Goal: Task Accomplishment & Management: Use online tool/utility

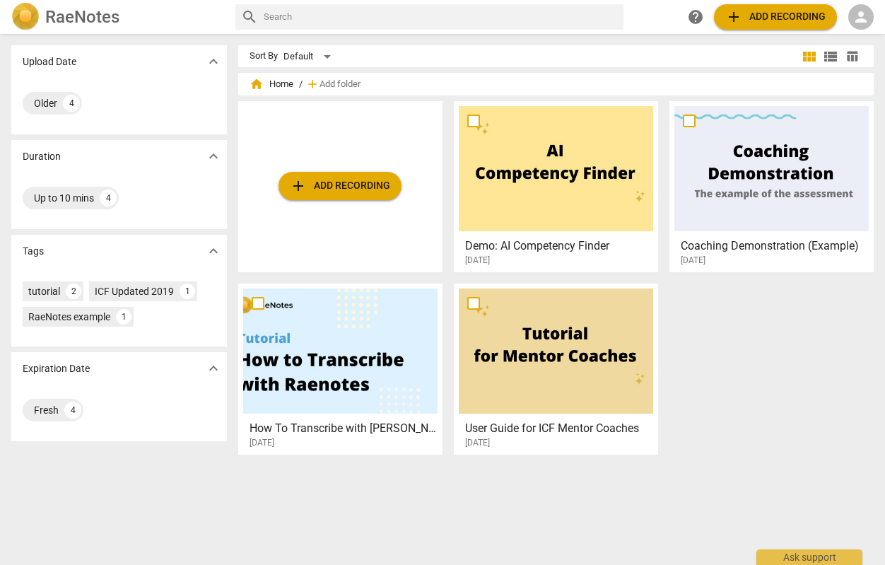
click at [746, 21] on span "add Add recording" at bounding box center [775, 16] width 100 height 17
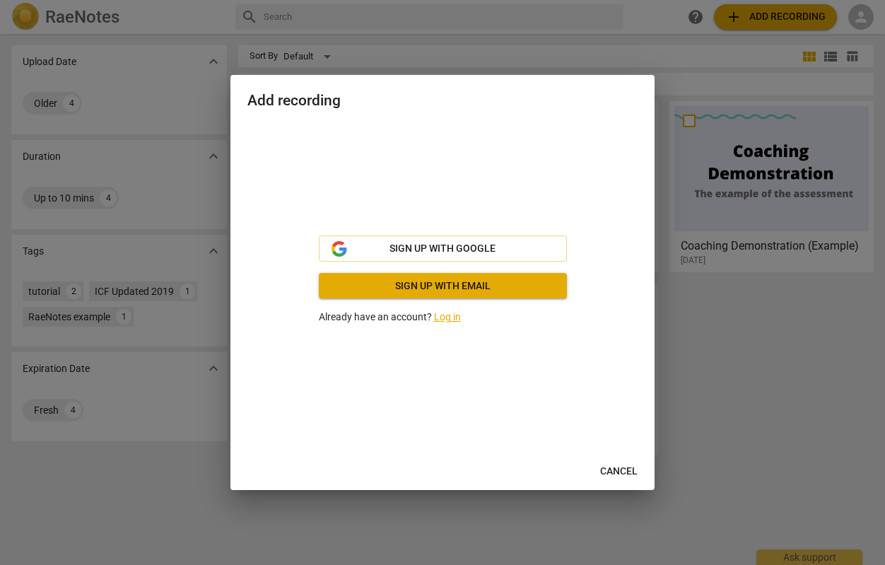
click at [447, 317] on link "Log in" at bounding box center [447, 316] width 27 height 11
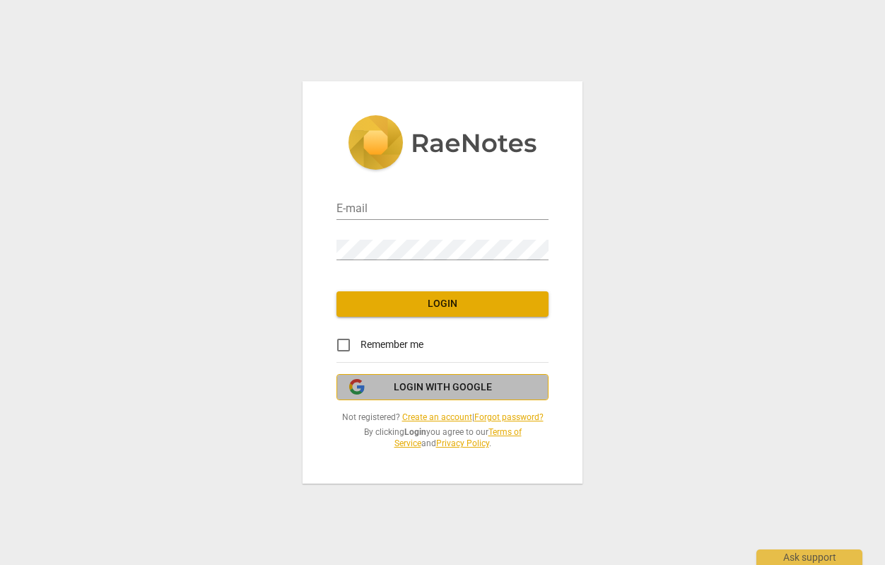
click at [427, 389] on span "Login with Google" at bounding box center [443, 387] width 98 height 14
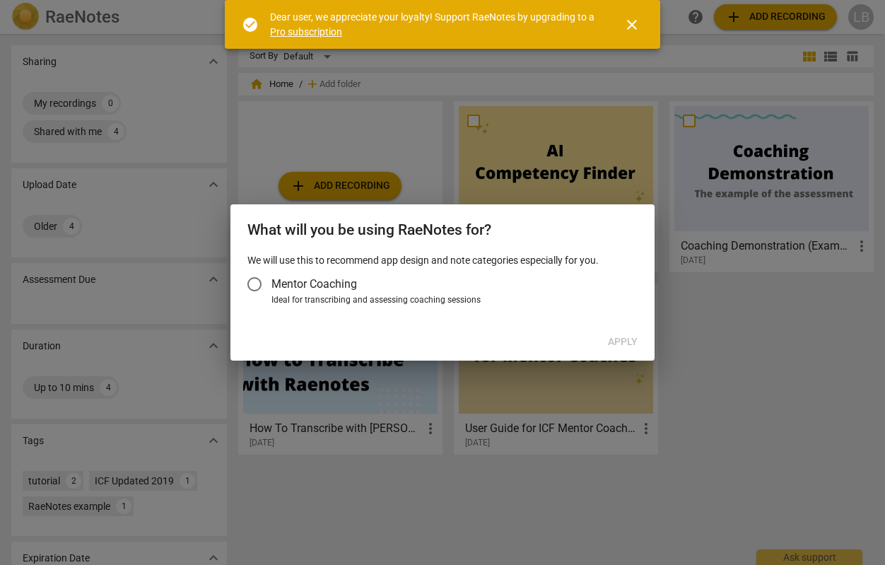
click at [294, 289] on span "Mentor Coaching" at bounding box center [313, 284] width 85 height 16
click at [271, 289] on input "Mentor Coaching" at bounding box center [254, 284] width 34 height 34
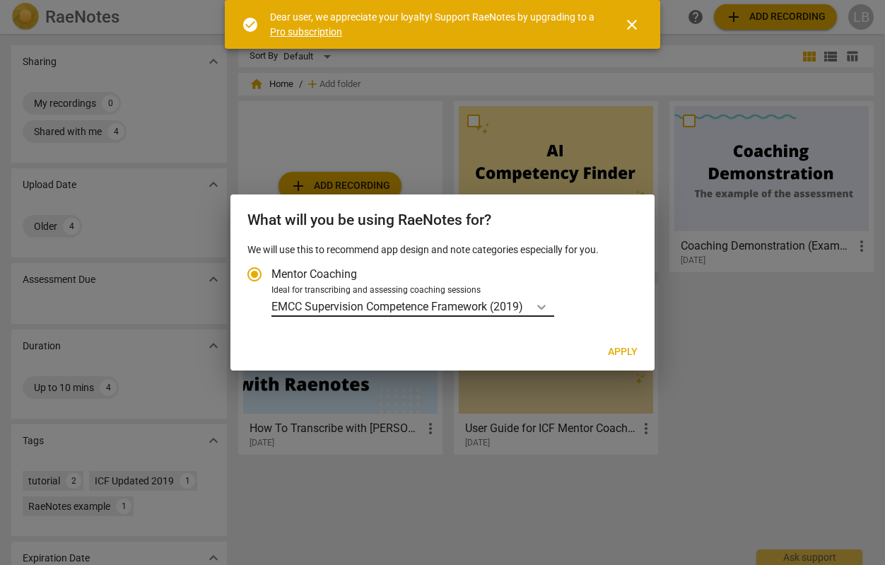
click at [548, 305] on icon "Account type" at bounding box center [541, 307] width 14 height 14
click at [0, 0] on input "Ideal for transcribing and assessing coaching sessions EMCC Supervision Compete…" at bounding box center [0, 0] width 0 height 0
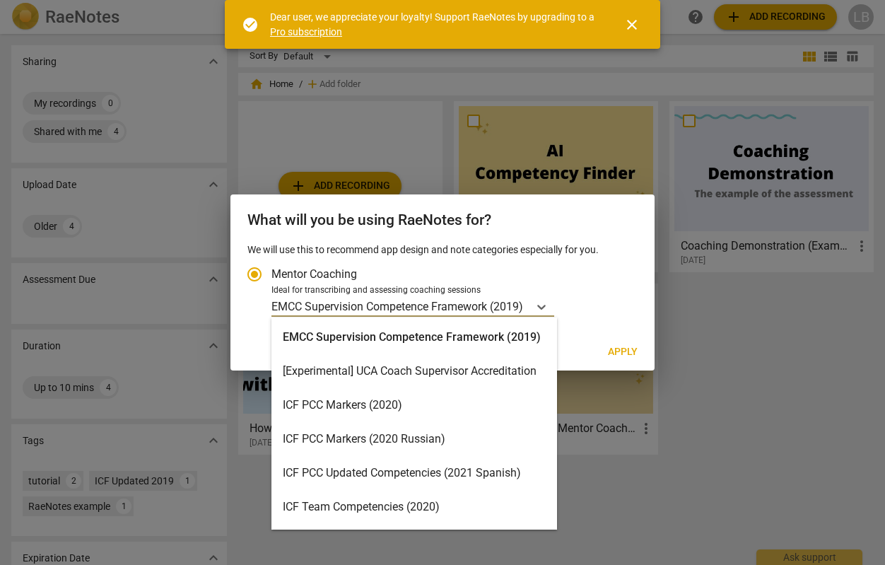
click at [444, 403] on div "ICF PCC Markers (2020)" at bounding box center [413, 405] width 285 height 34
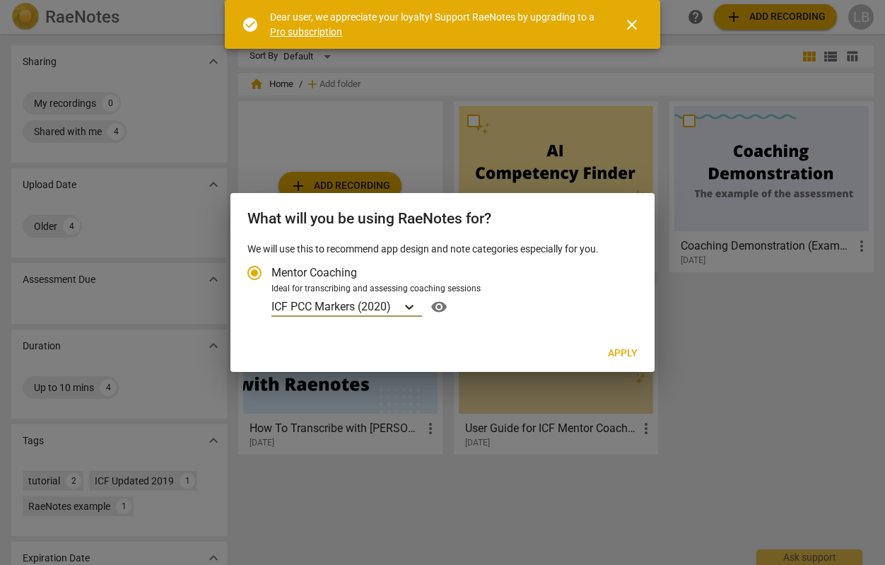
click at [412, 310] on icon "Account type" at bounding box center [409, 307] width 14 height 14
click at [0, 0] on input "Ideal for transcribing and assessing coaching sessions option ICF PCC Markers (…" at bounding box center [0, 0] width 0 height 0
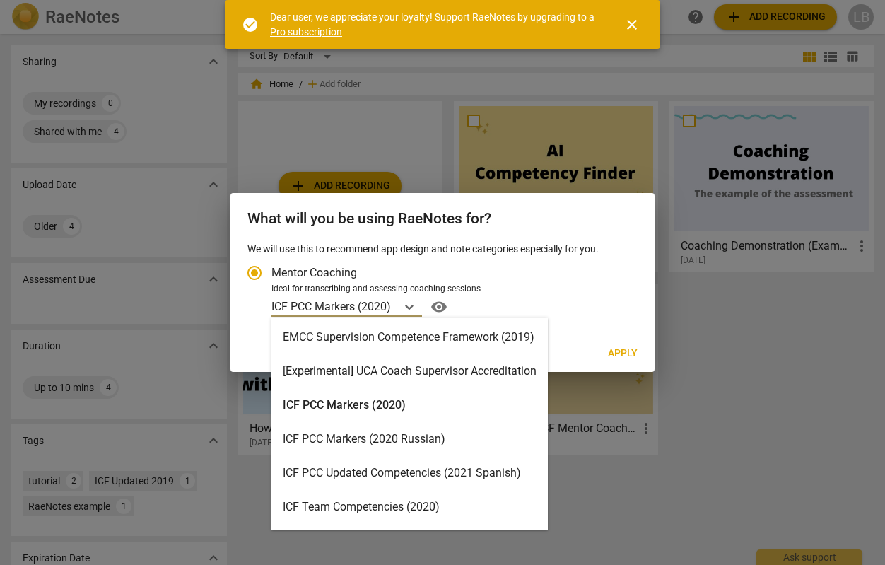
click at [440, 400] on div "ICF PCC Markers (2020)" at bounding box center [409, 405] width 276 height 34
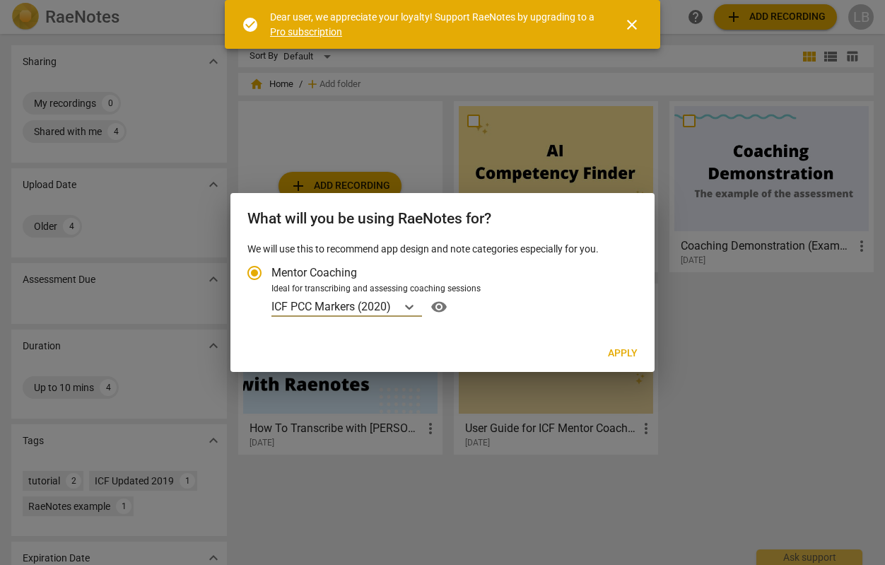
click at [632, 353] on span "Apply" at bounding box center [623, 353] width 30 height 14
radio input "false"
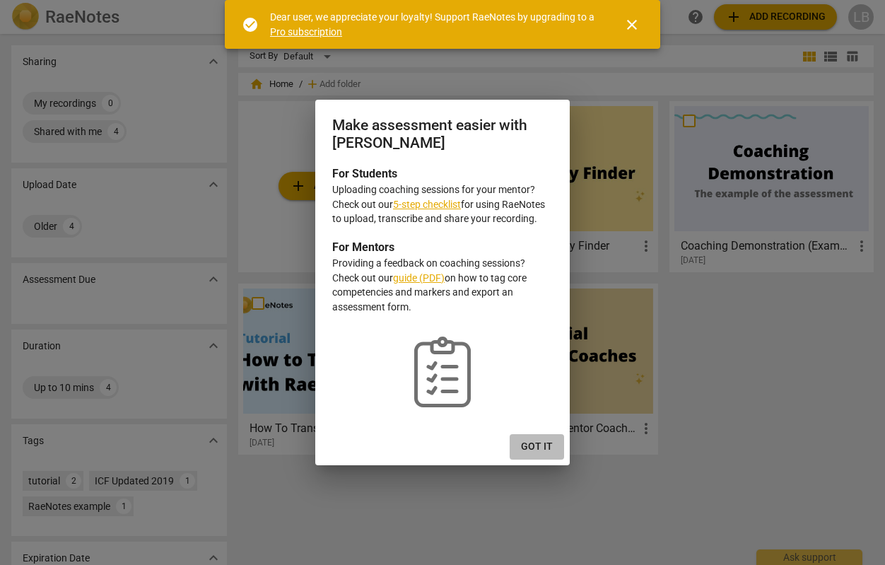
click at [542, 449] on span "Got it" at bounding box center [537, 446] width 32 height 14
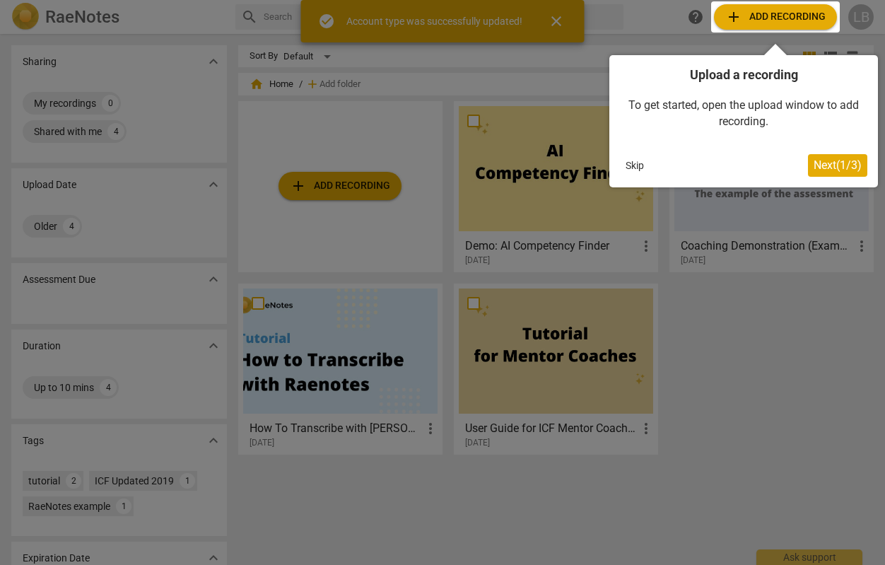
click at [768, 20] on div at bounding box center [775, 16] width 129 height 31
click at [826, 158] on button "Next ( 1 / 3 )" at bounding box center [837, 165] width 59 height 23
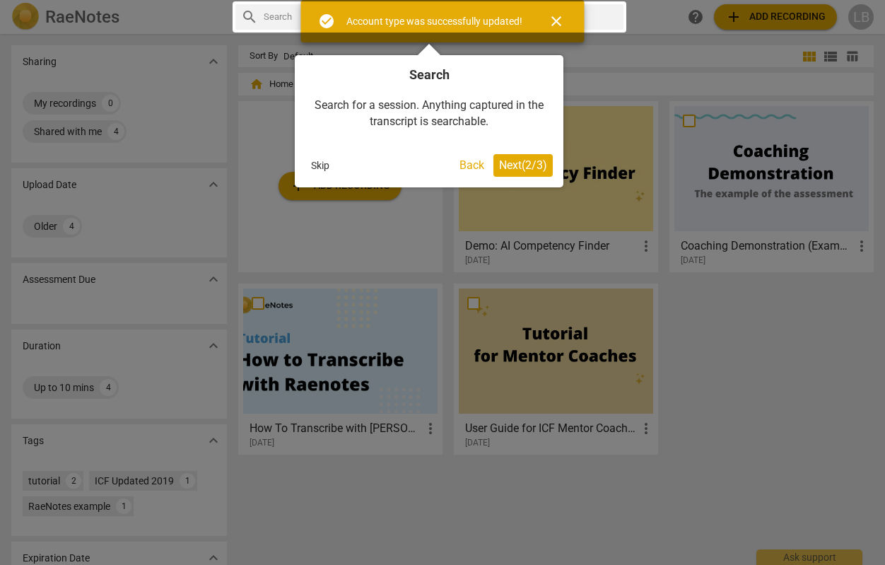
click at [517, 172] on button "Next ( 2 / 3 )" at bounding box center [522, 165] width 59 height 23
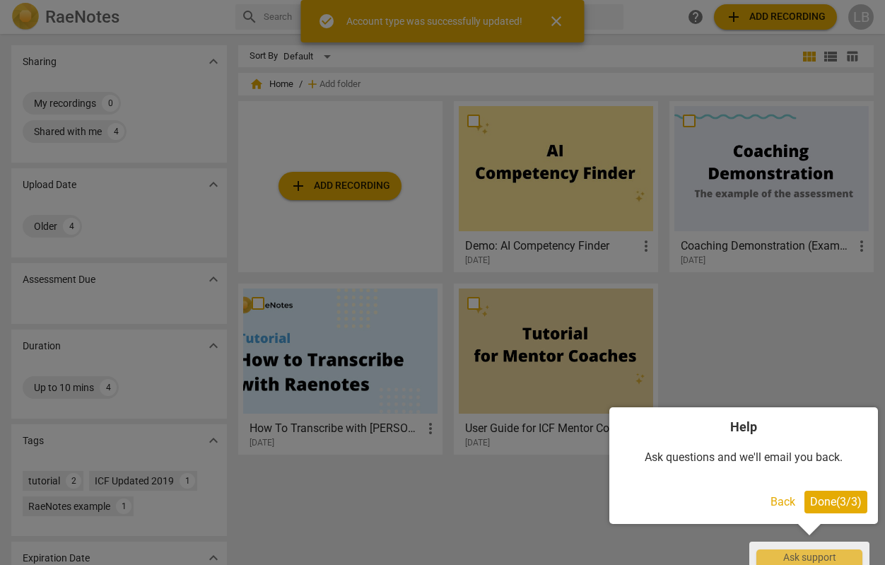
click at [850, 512] on div "Help Ask questions and we'll email you back. Back Done ( 3 / 3 )" at bounding box center [743, 465] width 268 height 117
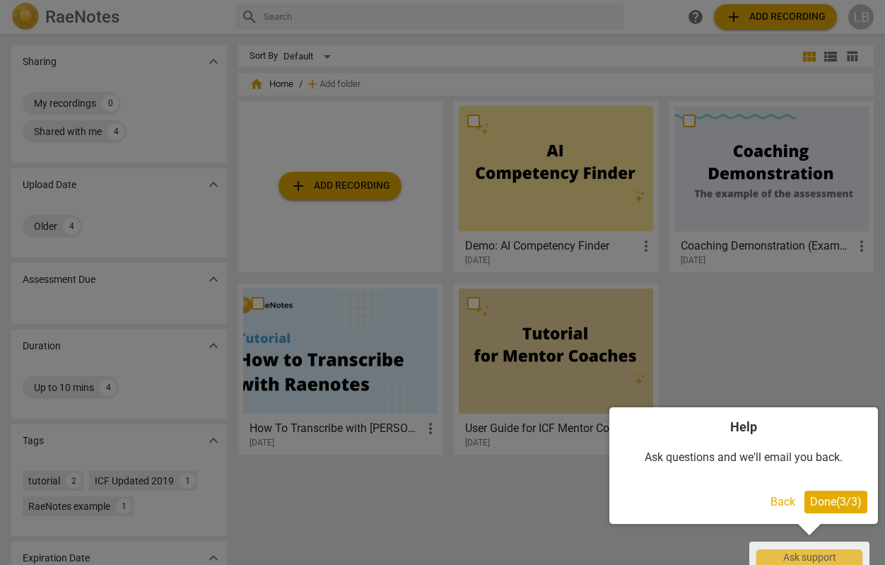
click at [845, 504] on span "Done ( 3 / 3 )" at bounding box center [836, 501] width 52 height 13
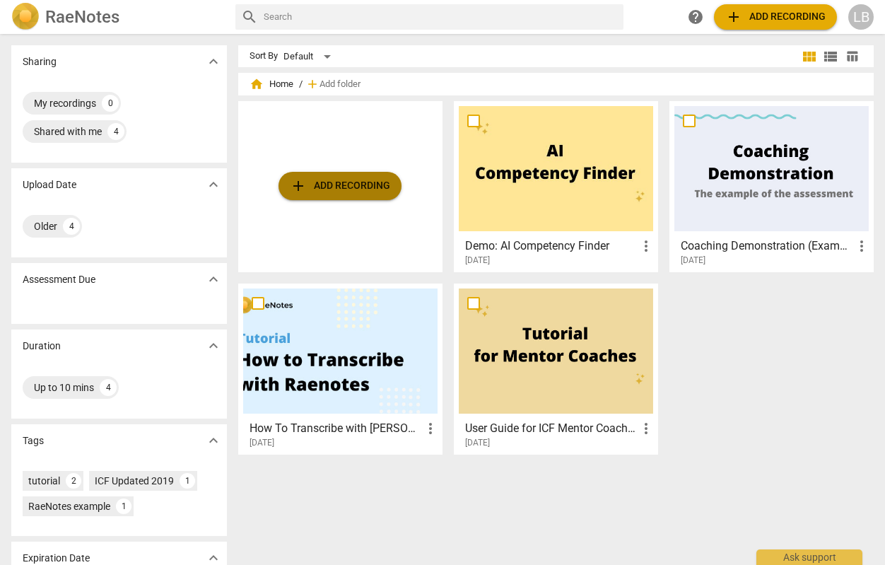
click at [333, 182] on span "add Add recording" at bounding box center [340, 185] width 100 height 17
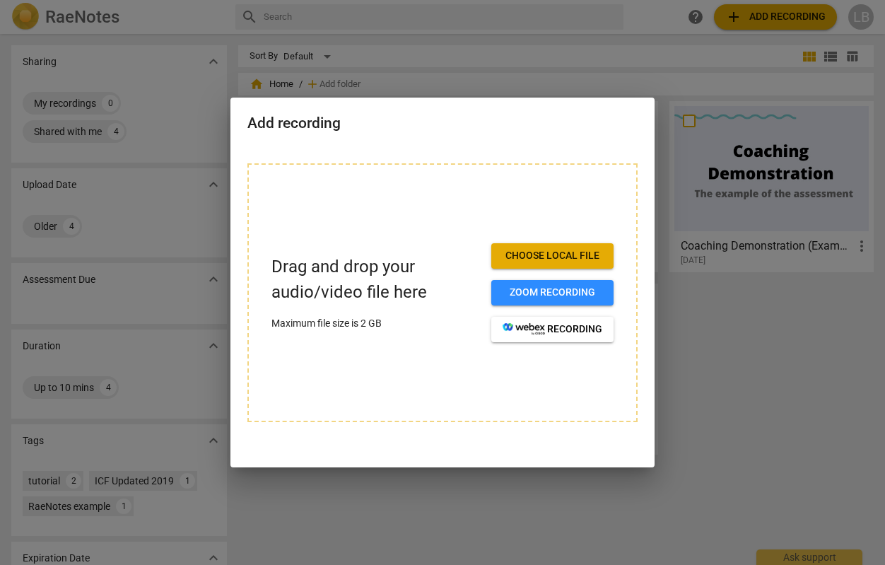
click at [521, 251] on span "Choose local file" at bounding box center [552, 256] width 100 height 14
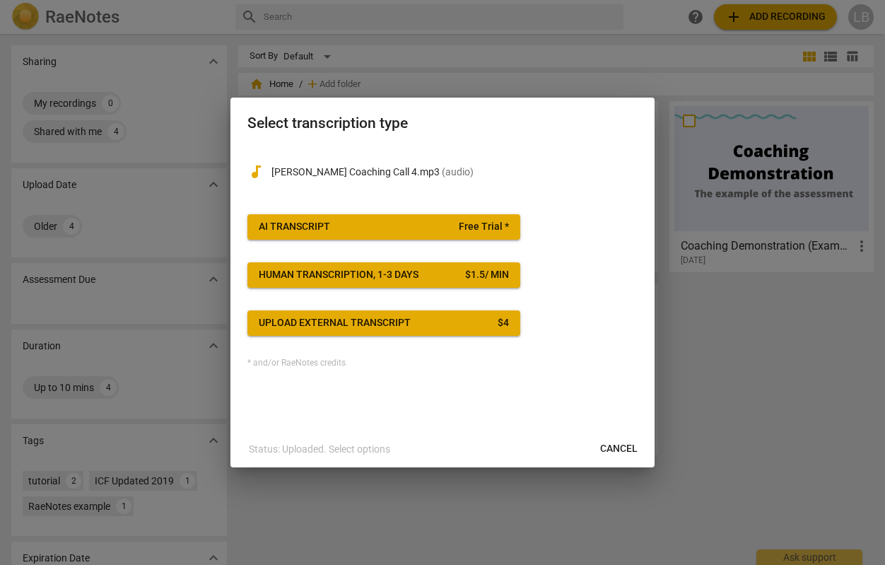
click at [338, 231] on span "AI Transcript Free Trial *" at bounding box center [384, 227] width 250 height 14
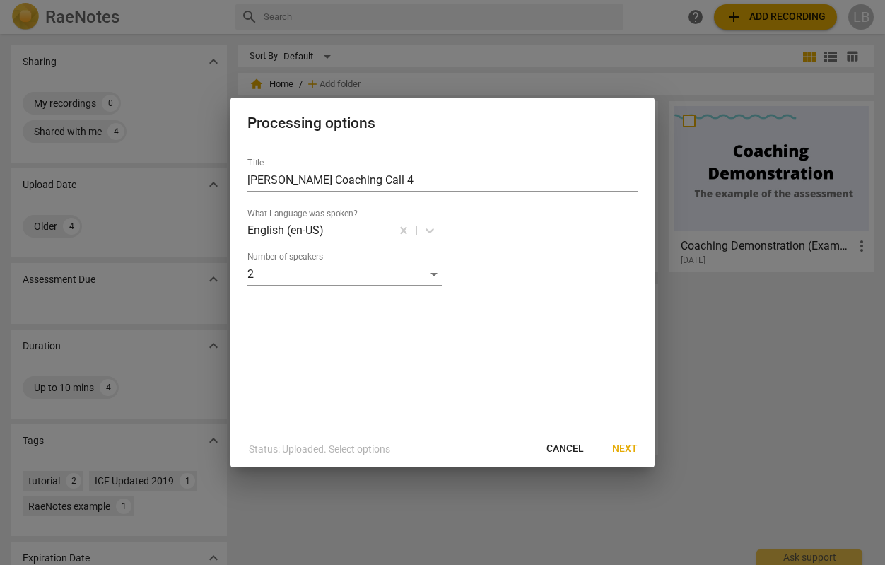
click at [627, 449] on span "Next" at bounding box center [624, 449] width 25 height 14
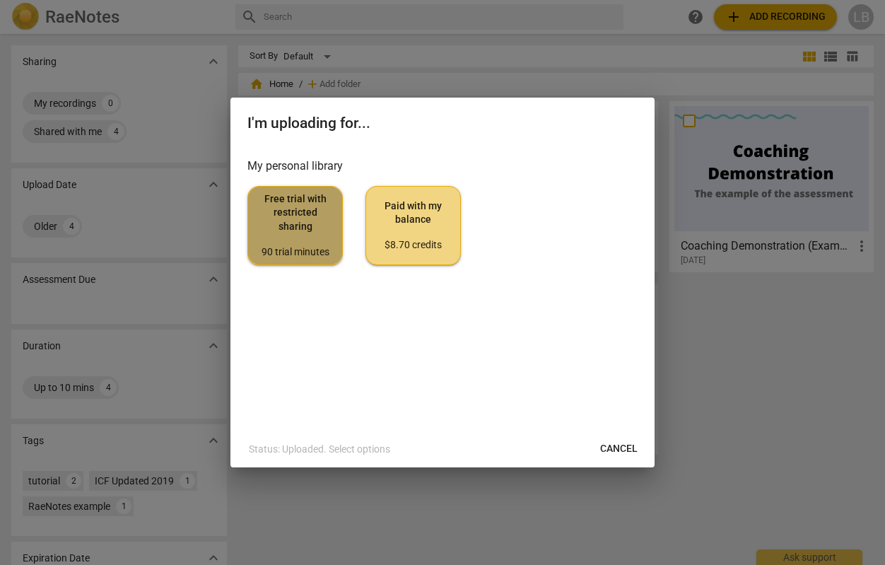
click at [293, 247] on div "90 trial minutes" at bounding box center [294, 252] width 71 height 14
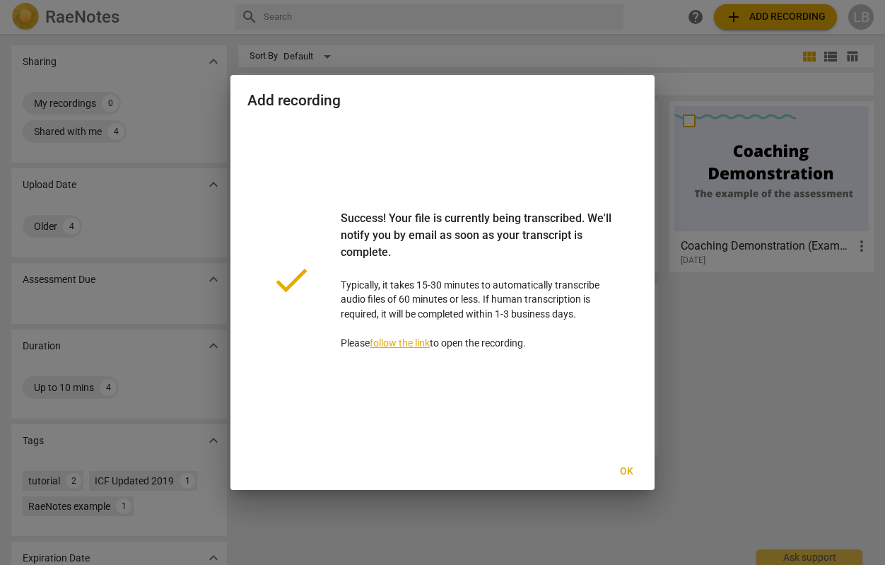
click at [630, 469] on span "Ok" at bounding box center [626, 471] width 23 height 14
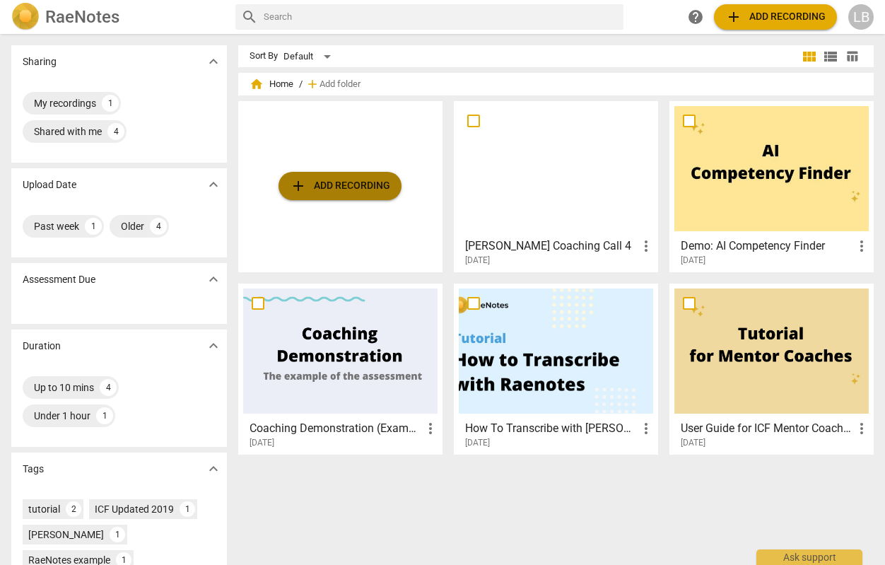
click at [372, 178] on span "add Add recording" at bounding box center [340, 185] width 100 height 17
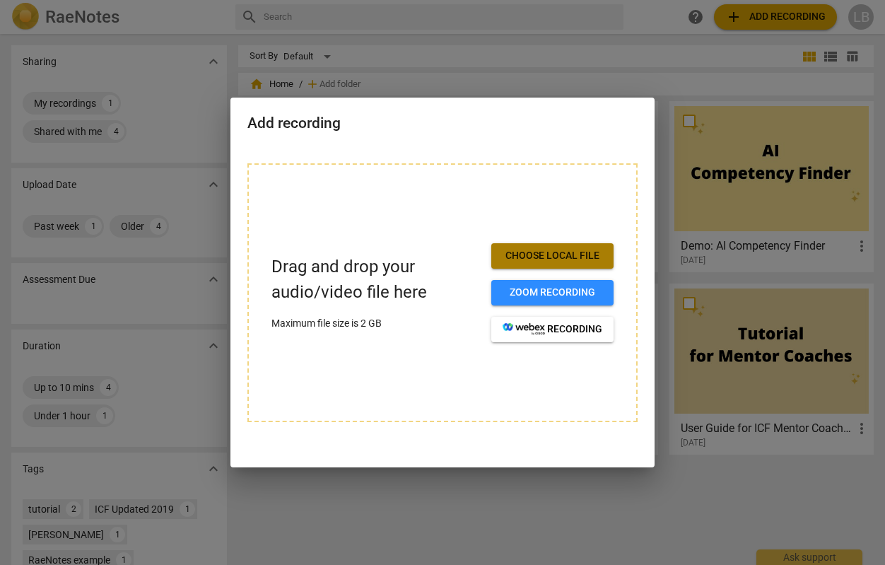
click at [540, 261] on span "Choose local file" at bounding box center [552, 256] width 100 height 14
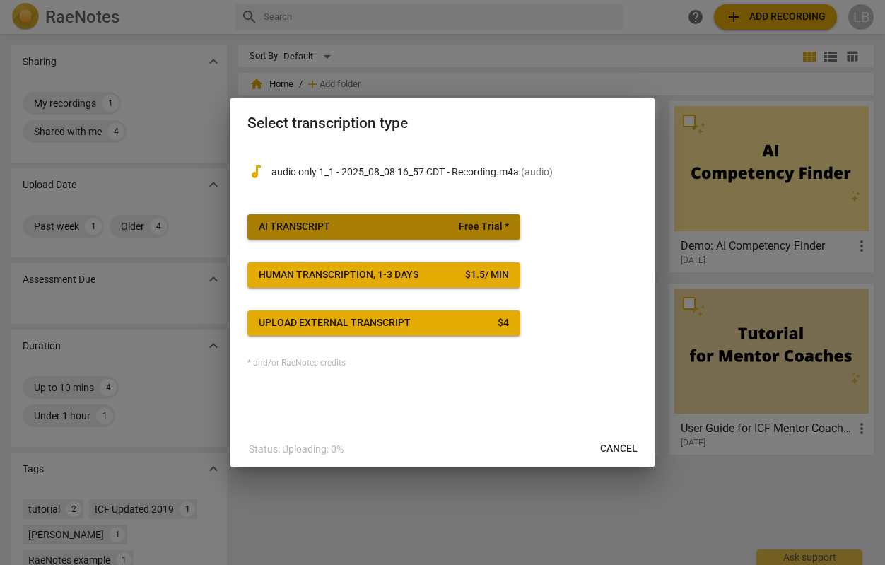
click at [354, 228] on span "AI Transcript Free Trial *" at bounding box center [384, 227] width 250 height 14
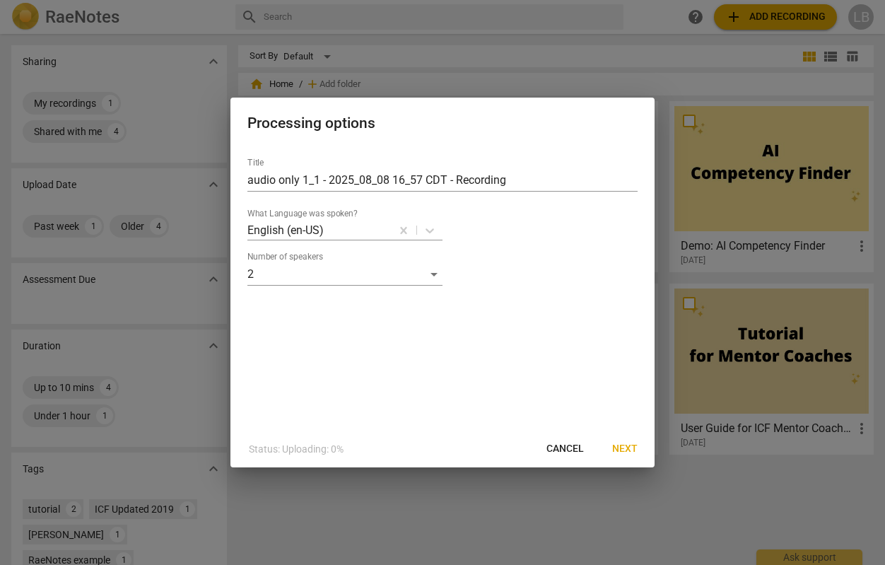
click at [620, 450] on span "Next" at bounding box center [624, 449] width 25 height 14
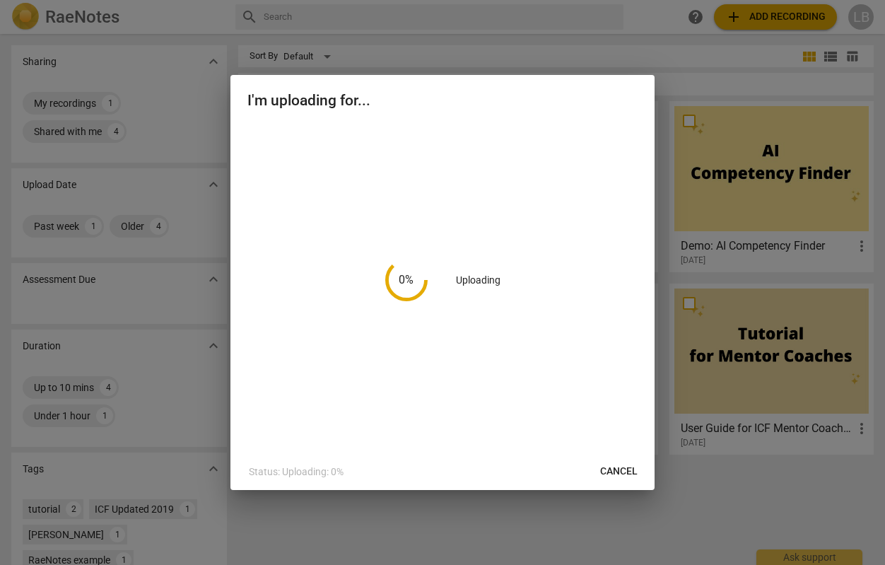
click at [611, 466] on span "Cancel" at bounding box center [618, 471] width 37 height 14
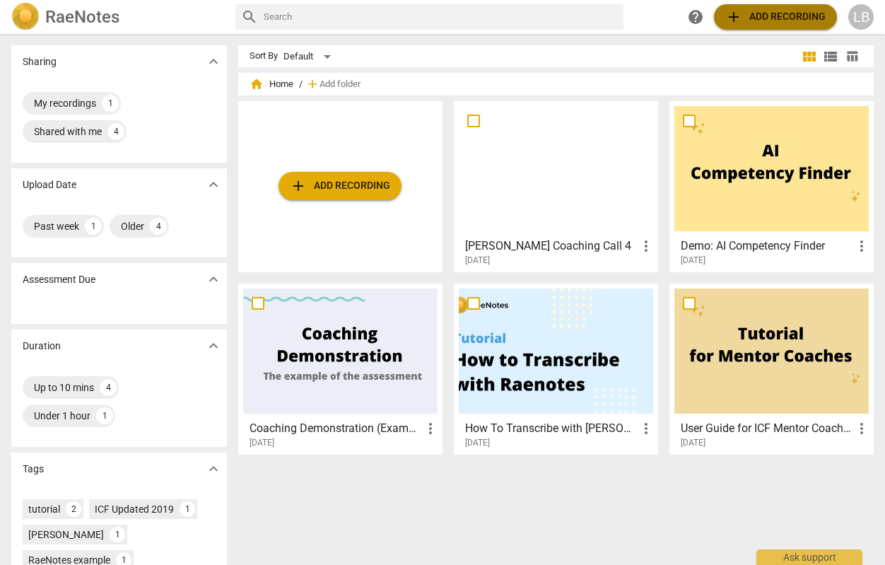
click at [749, 19] on span "add Add recording" at bounding box center [775, 16] width 100 height 17
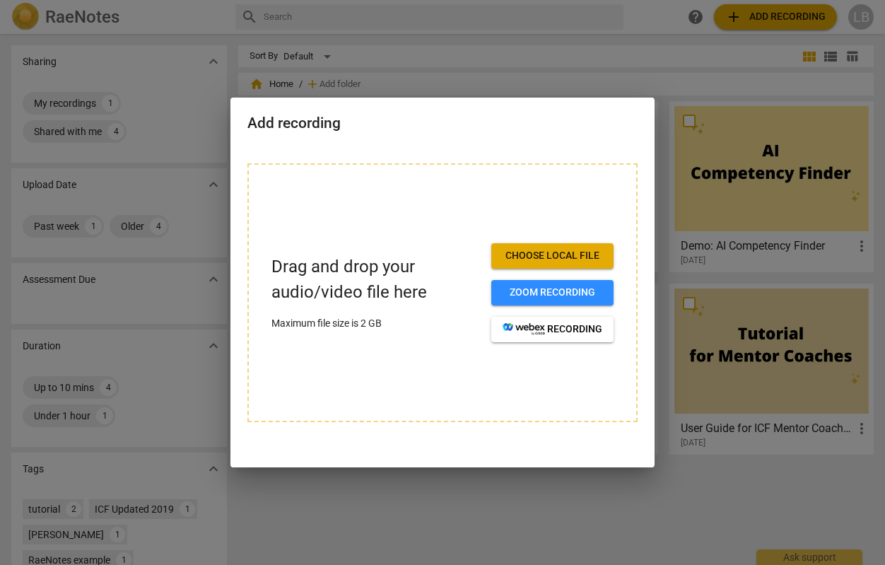
click at [535, 255] on span "Choose local file" at bounding box center [552, 256] width 100 height 14
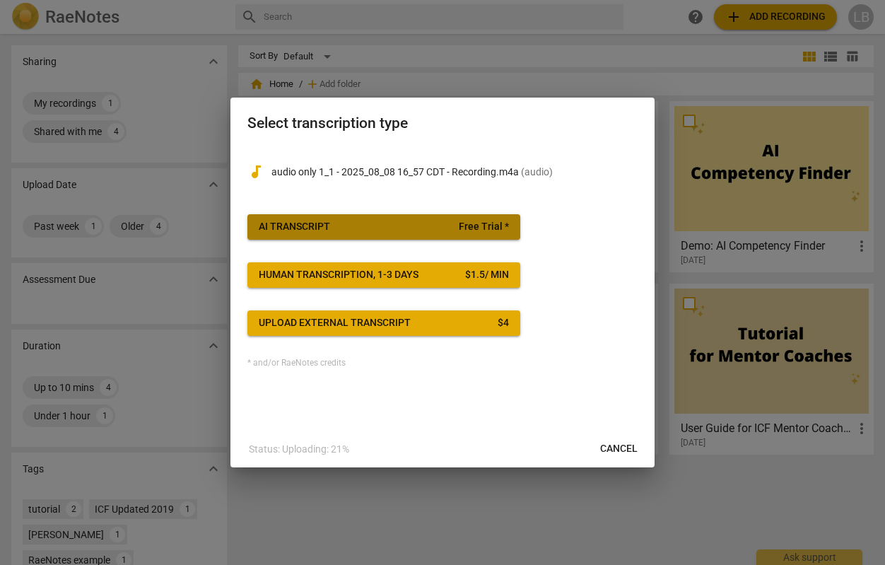
click at [359, 222] on span "AI Transcript Free Trial *" at bounding box center [384, 227] width 250 height 14
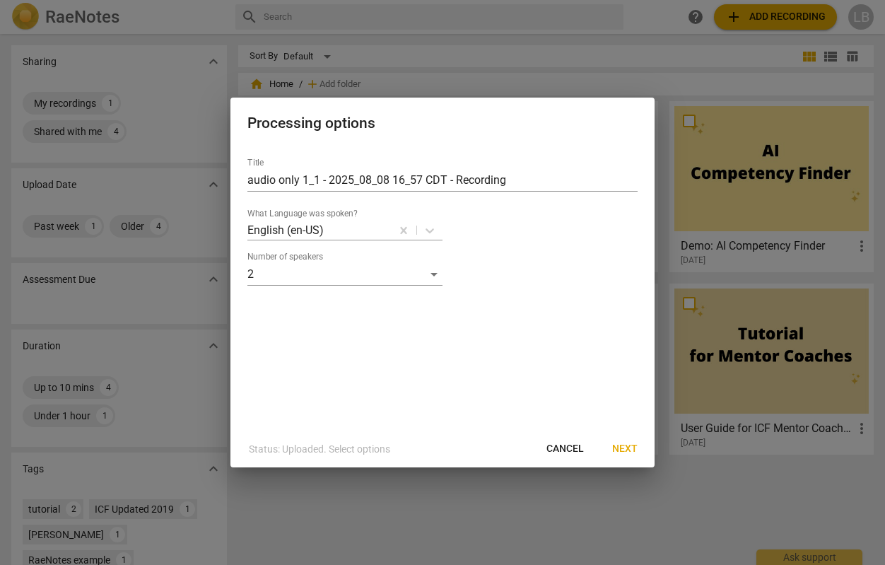
click at [624, 442] on span "Next" at bounding box center [624, 449] width 25 height 14
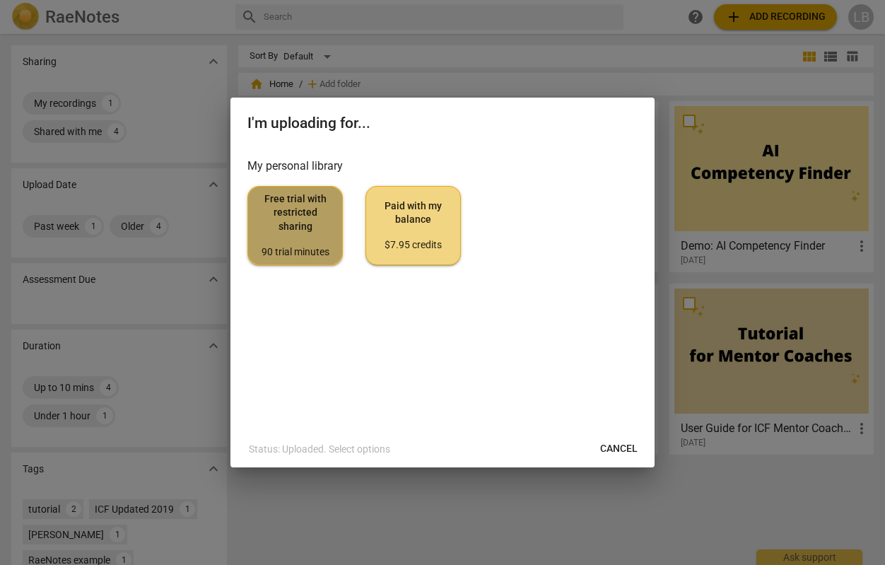
click at [288, 239] on span "Free trial with restricted sharing 90 trial minutes" at bounding box center [294, 225] width 71 height 66
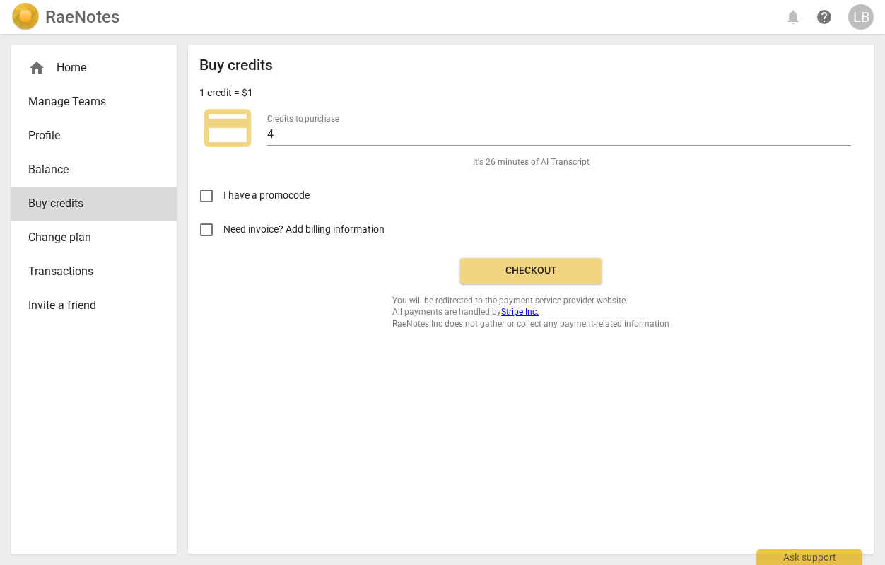
click at [365, 228] on span "Need invoice? Add billing information" at bounding box center [304, 229] width 163 height 15
click at [223, 228] on input "Need invoice? Add billing information" at bounding box center [206, 230] width 34 height 34
checkbox input "true"
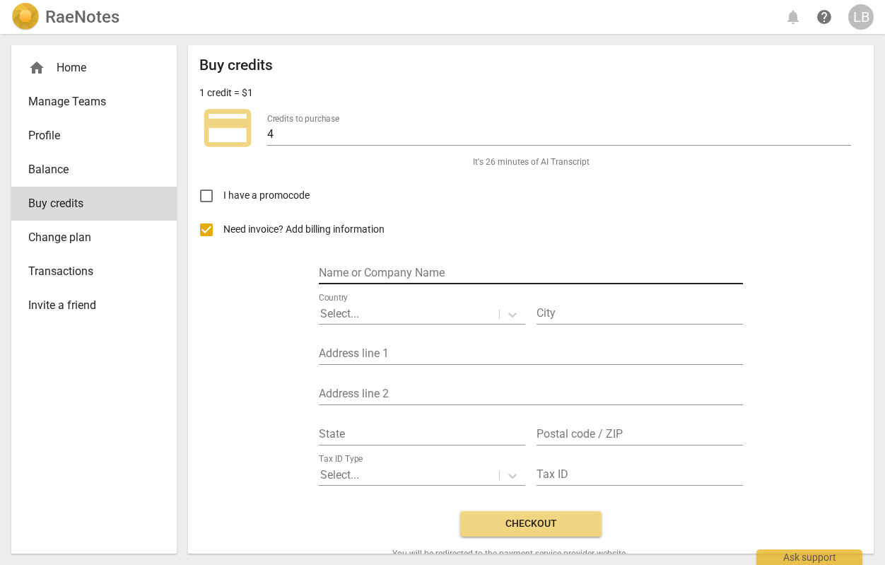
click at [378, 267] on input "text" at bounding box center [531, 274] width 424 height 20
type input "Lauren Bonheim"
click at [360, 326] on div "Country Select..." at bounding box center [422, 307] width 206 height 40
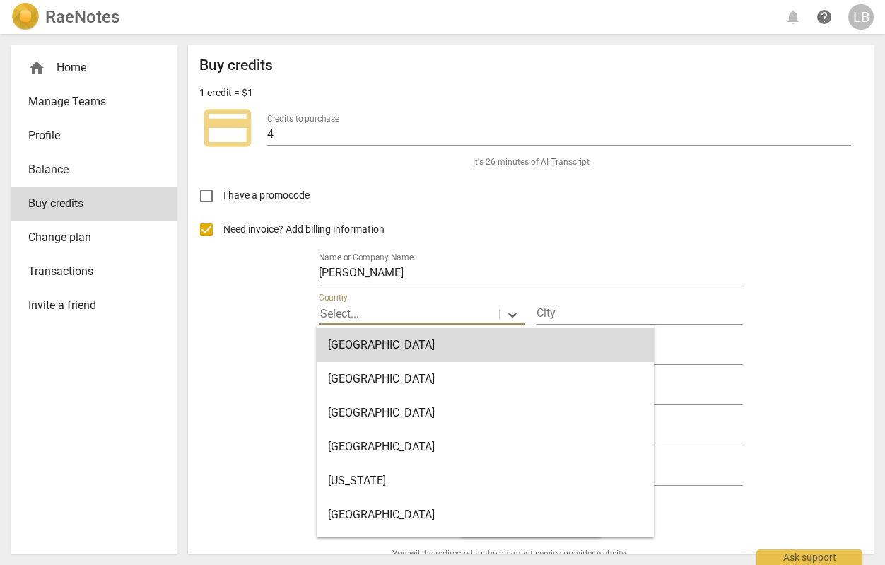
click at [359, 316] on div at bounding box center [408, 314] width 177 height 16
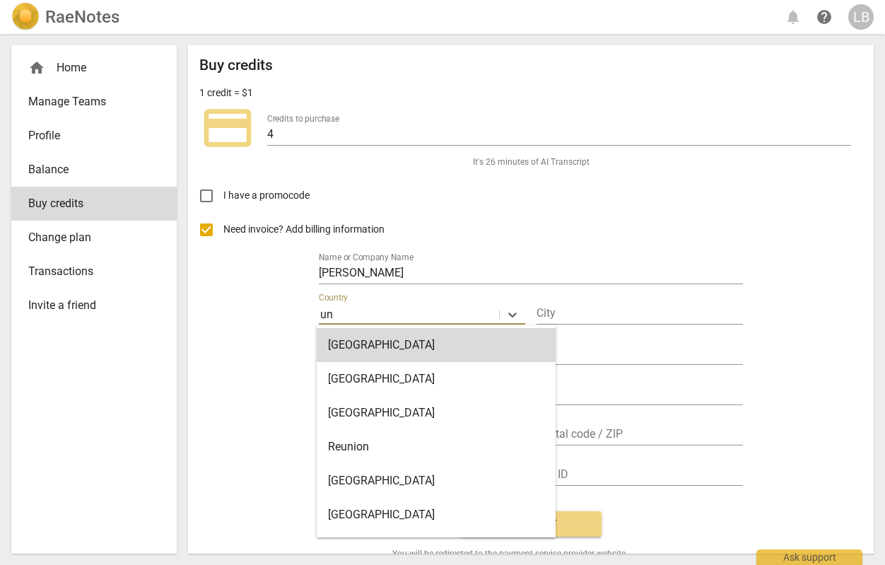
type input "uni"
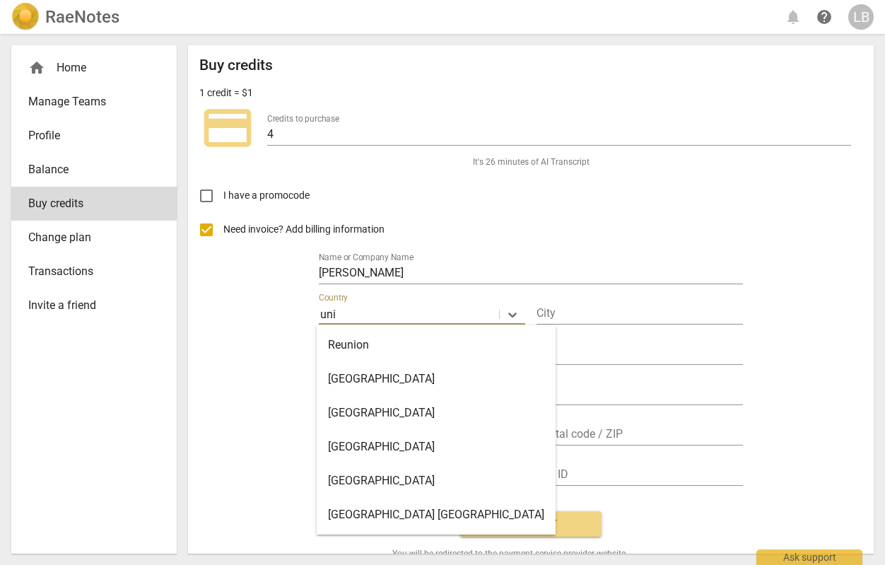
click at [425, 479] on div "United States" at bounding box center [436, 480] width 239 height 34
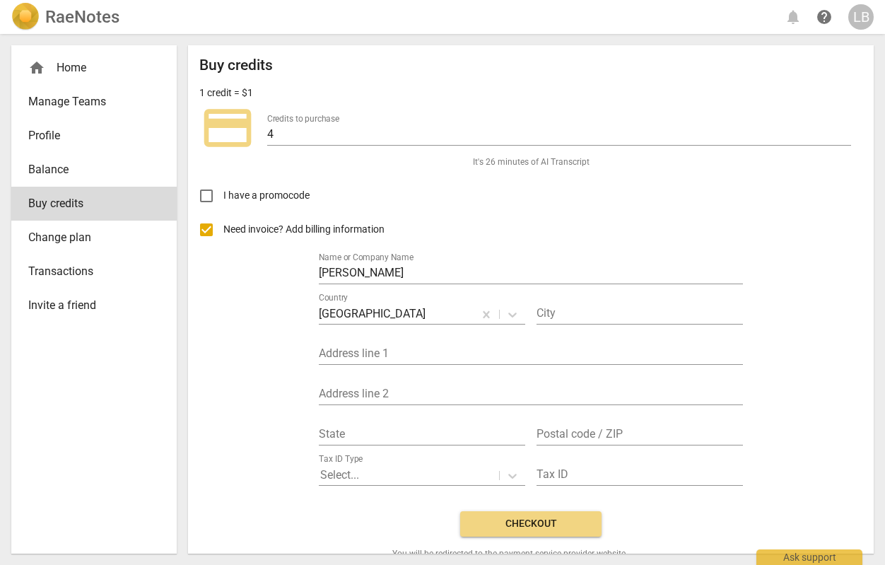
click at [599, 297] on div "City" at bounding box center [639, 309] width 206 height 32
click at [595, 309] on input "text" at bounding box center [639, 314] width 206 height 20
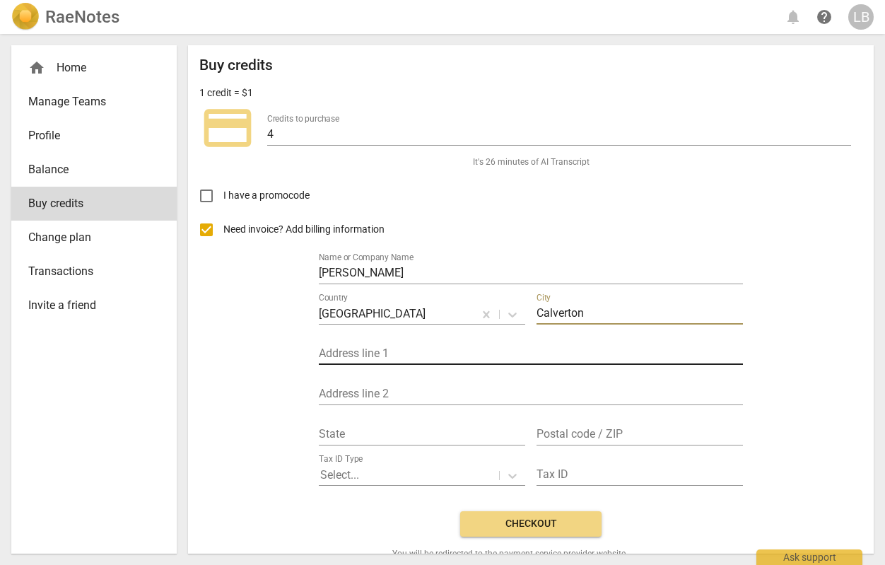
type input "Calverton"
click at [423, 353] on input "text" at bounding box center [531, 354] width 424 height 20
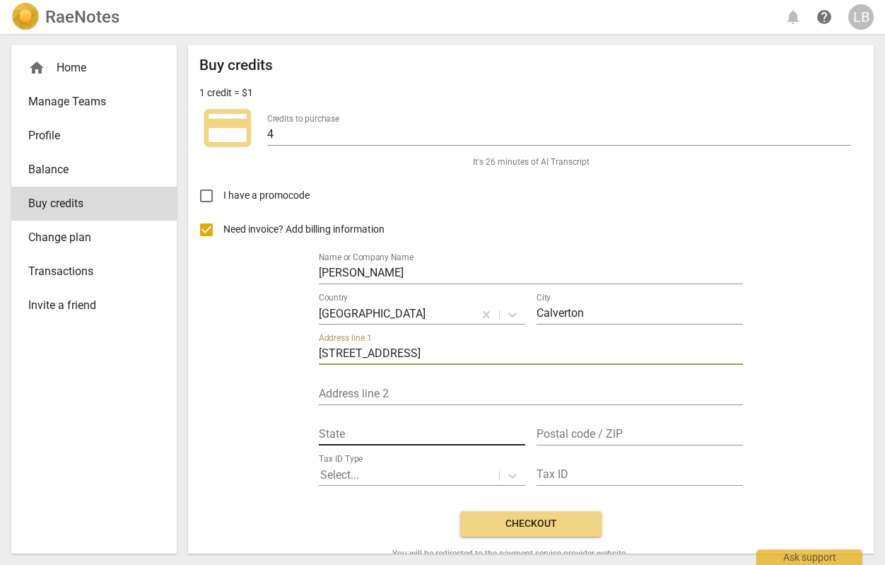
type input "3 Summit Drive"
click at [353, 425] on input "text" at bounding box center [422, 435] width 206 height 20
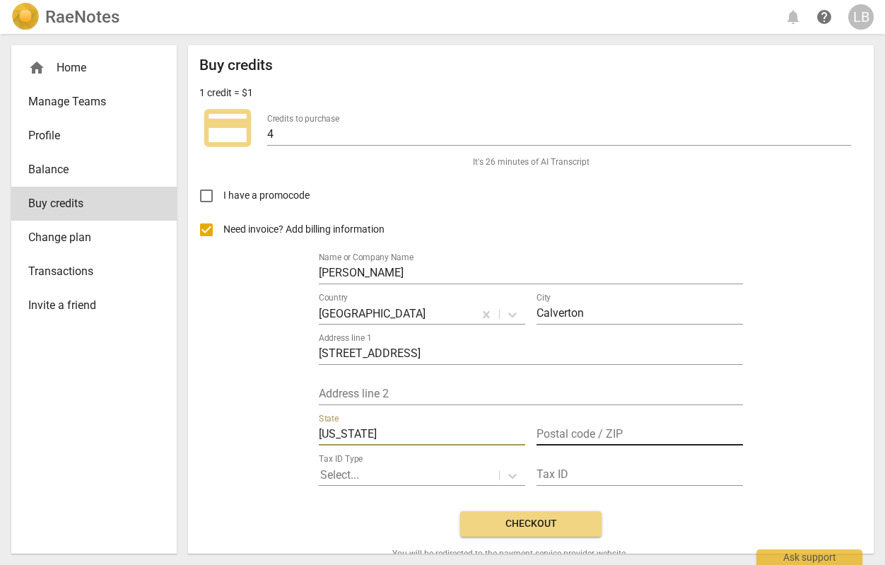
type input "New York"
click at [580, 435] on input "text" at bounding box center [639, 435] width 206 height 20
type input "11933"
click at [232, 426] on div "Need invoice? Add billing information Name or Company Name Lauren Bonheim Count…" at bounding box center [530, 356] width 663 height 287
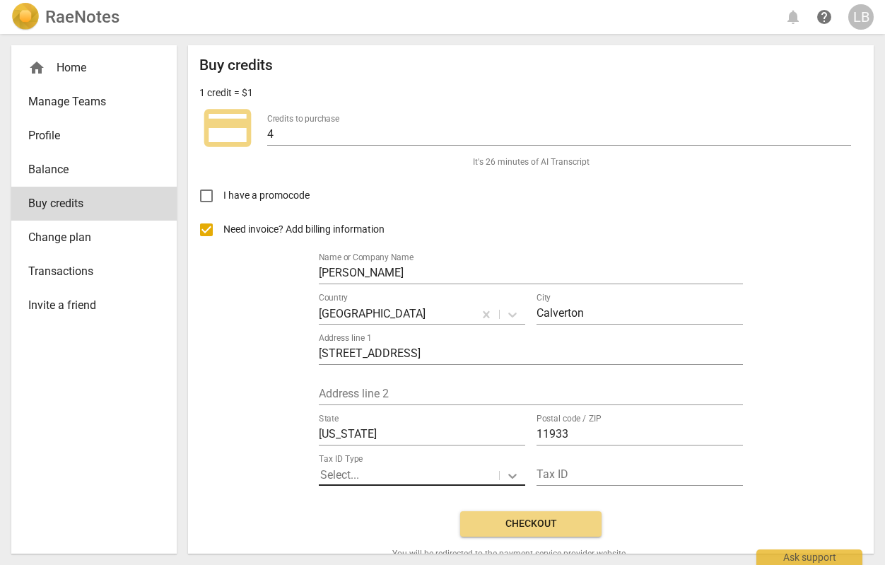
click at [506, 473] on icon at bounding box center [512, 475] width 14 height 14
click at [242, 489] on div "Need invoice? Add billing information Name or Company Name Lauren Bonheim Count…" at bounding box center [530, 356] width 663 height 287
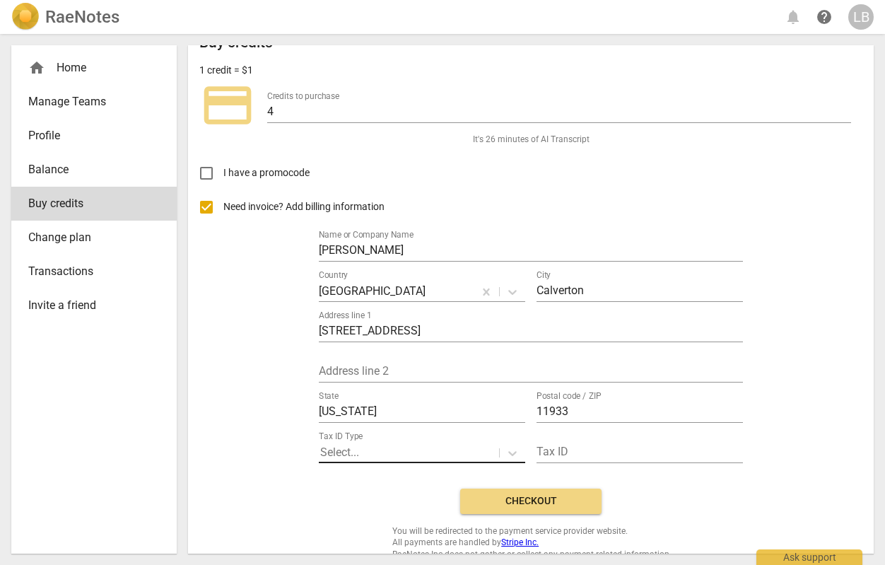
scroll to position [40, 0]
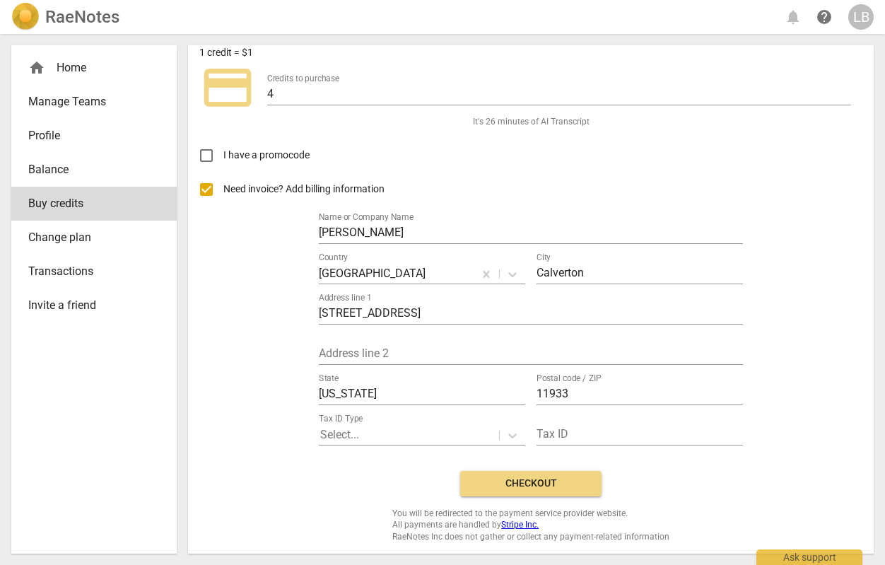
click at [206, 191] on input "Need invoice? Add billing information" at bounding box center [206, 189] width 34 height 34
checkbox input "false"
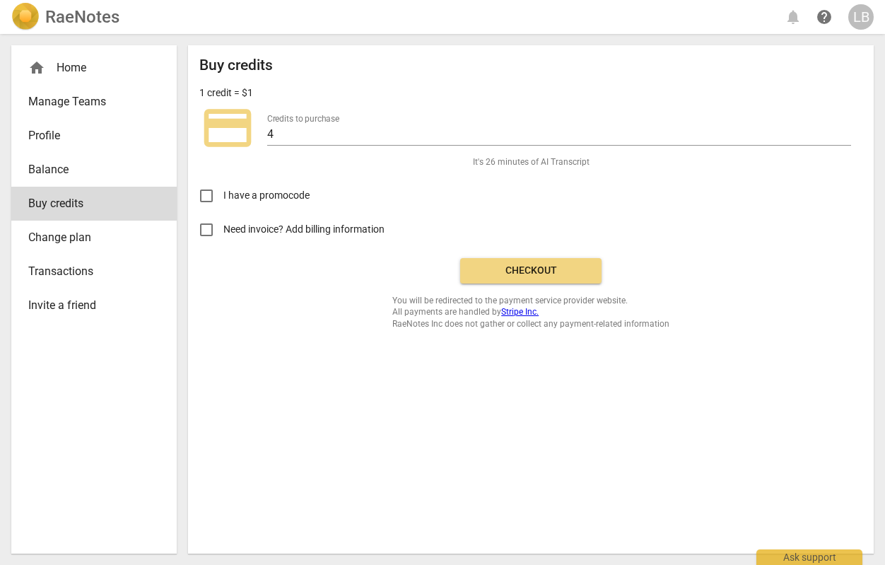
click at [522, 264] on span "Checkout" at bounding box center [530, 271] width 119 height 14
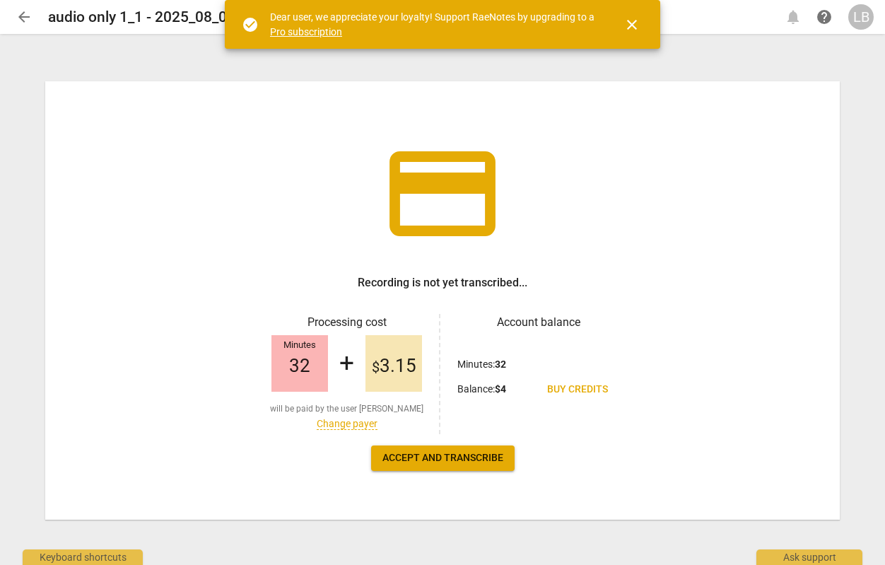
click at [456, 463] on span "Accept and transcribe" at bounding box center [442, 458] width 121 height 14
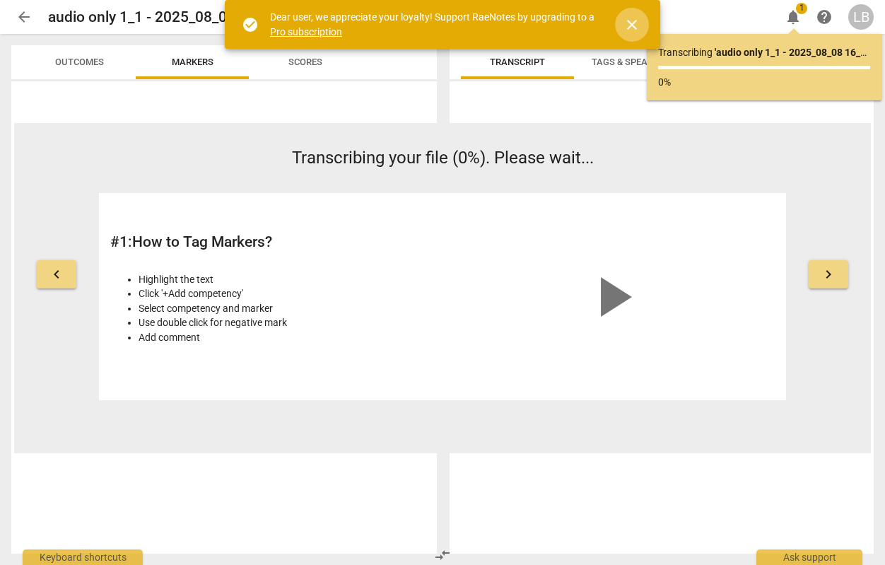
click at [629, 24] on span "close" at bounding box center [631, 24] width 17 height 17
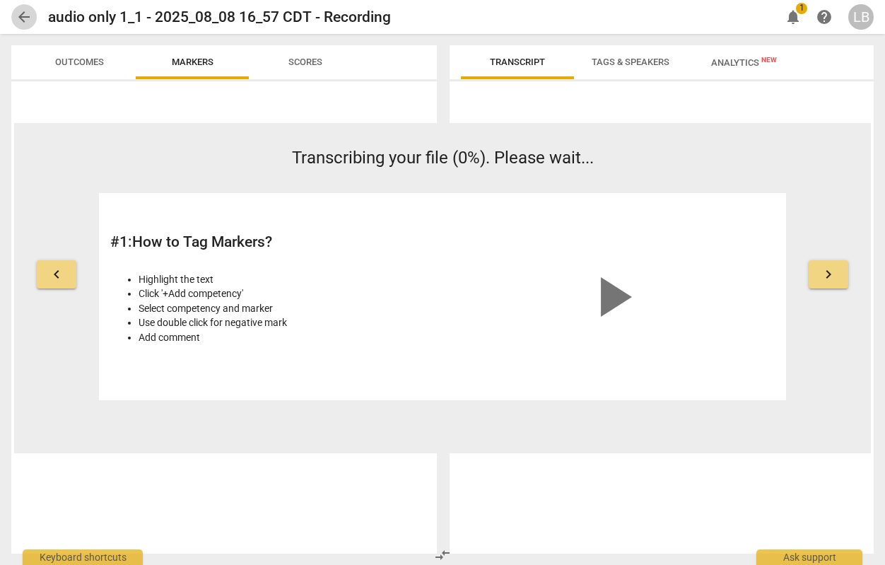
click at [25, 17] on span "arrow_back" at bounding box center [24, 16] width 17 height 17
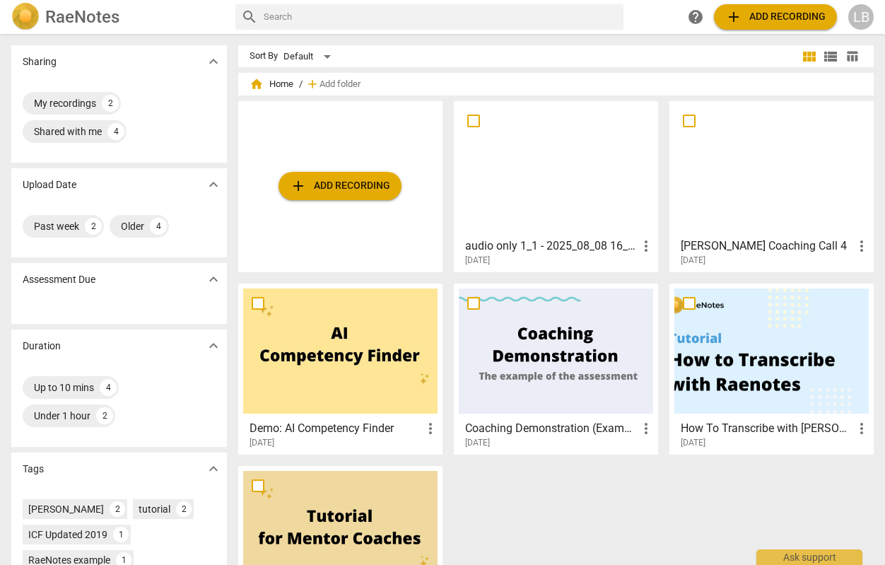
click at [858, 248] on span "more_vert" at bounding box center [861, 245] width 17 height 17
click at [735, 242] on div at bounding box center [442, 282] width 885 height 565
click at [716, 245] on h3 "Martine Coaching Call 4" at bounding box center [766, 245] width 172 height 17
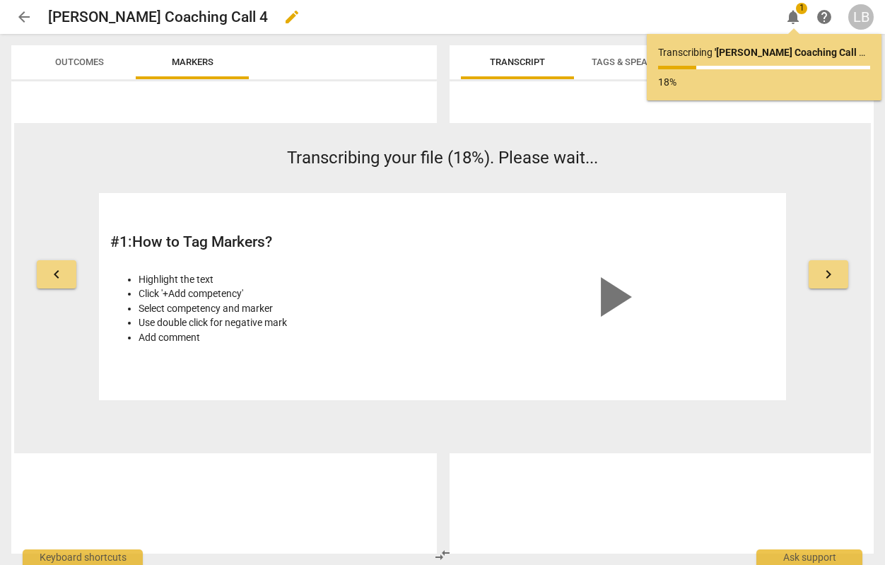
click at [283, 19] on span "edit" at bounding box center [291, 16] width 17 height 17
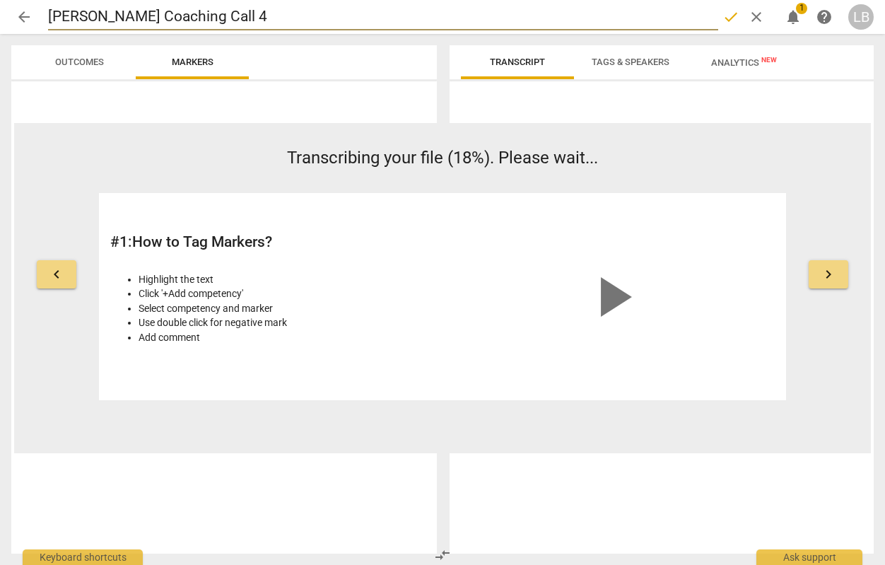
drag, startPoint x: 214, startPoint y: 20, endPoint x: 47, endPoint y: 20, distance: 166.7
click at [48, 20] on input "Martine Coaching Call 4" at bounding box center [383, 17] width 670 height 27
type input "Eve Coaching Eval"
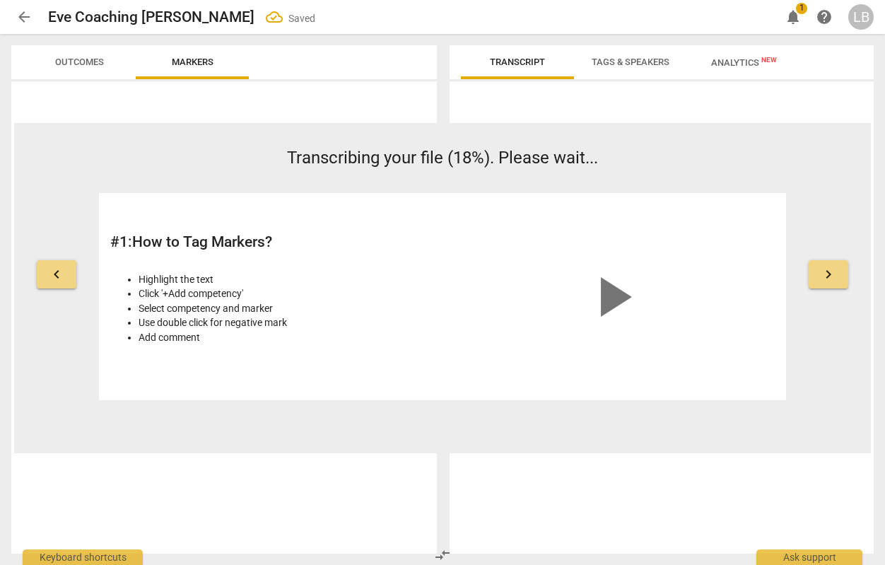
click at [20, 22] on span "arrow_back" at bounding box center [24, 16] width 17 height 17
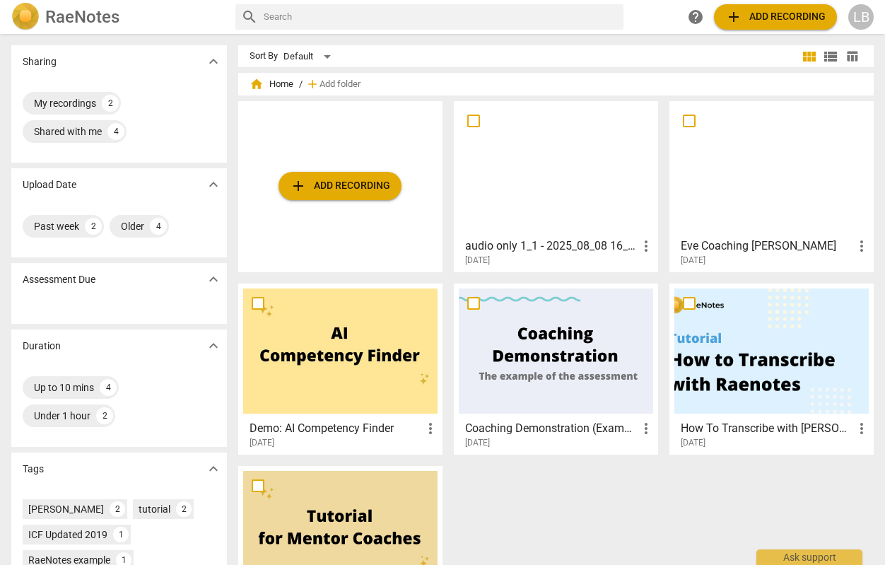
click at [560, 252] on h3 "audio only 1_1 - 2025_08_08 16_57 CDT - Recording" at bounding box center [551, 245] width 172 height 17
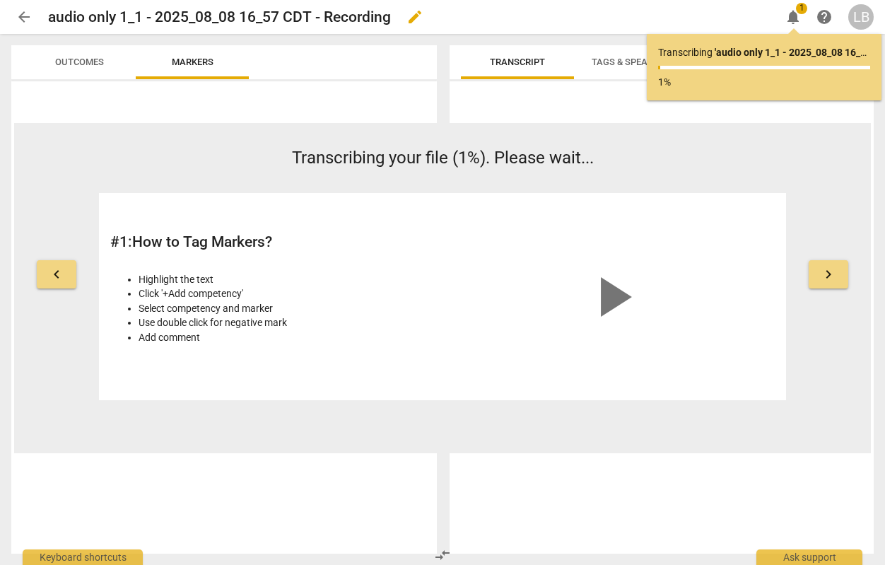
click at [178, 18] on h2 "audio only 1_1 - 2025_08_08 16_57 CDT - Recording" at bounding box center [219, 17] width 343 height 18
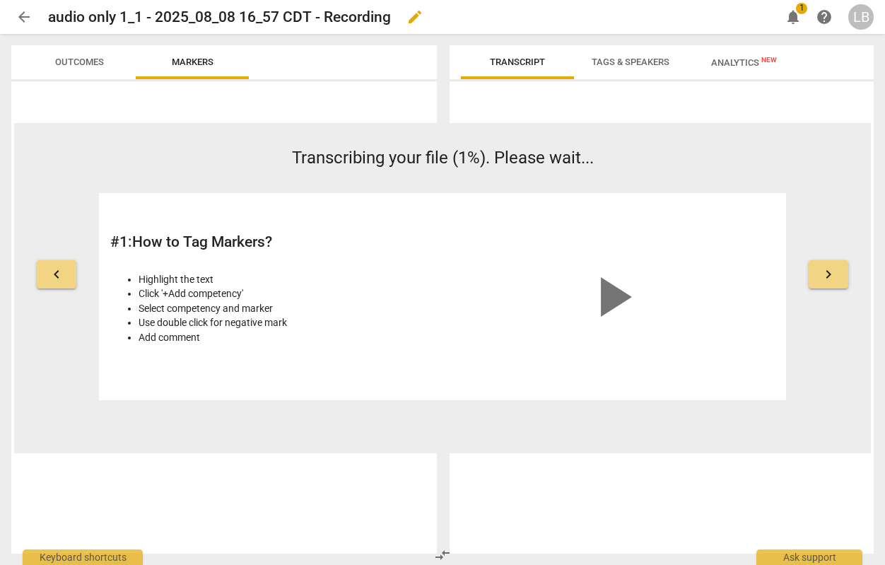
click at [422, 17] on span "edit" at bounding box center [414, 16] width 17 height 17
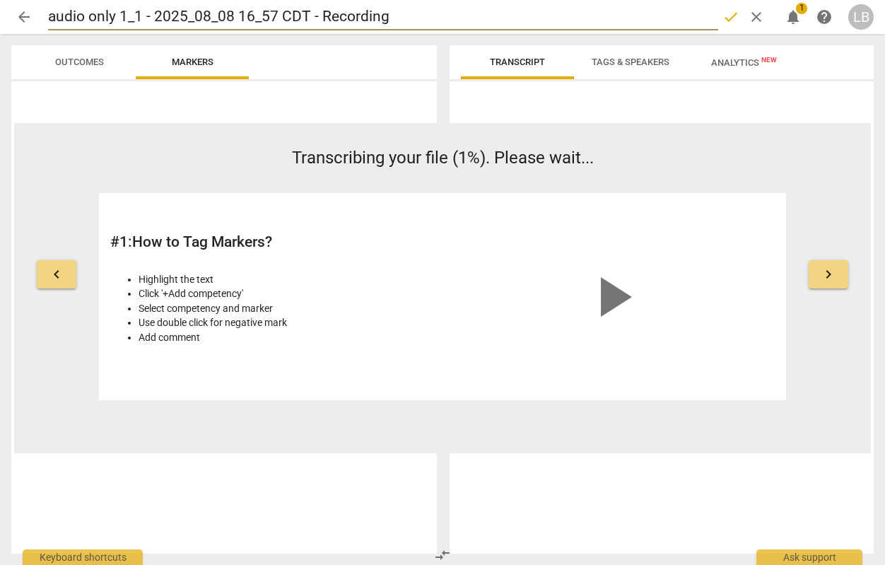
click at [223, 15] on input "audio only 1_1 - 2025_08_08 16_57 CDT - Recording" at bounding box center [383, 17] width 670 height 27
type input "Chaunte Coaching Eval"
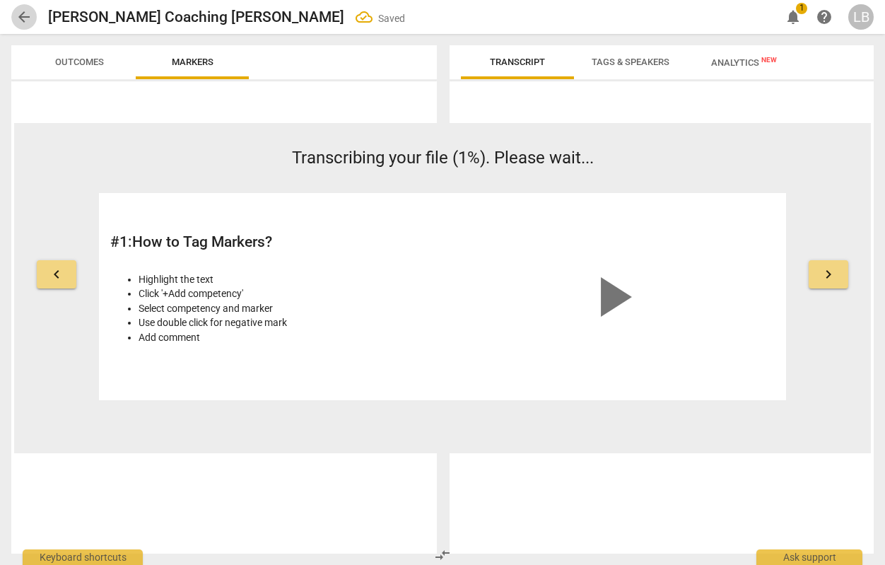
click at [17, 16] on span "arrow_back" at bounding box center [24, 16] width 17 height 17
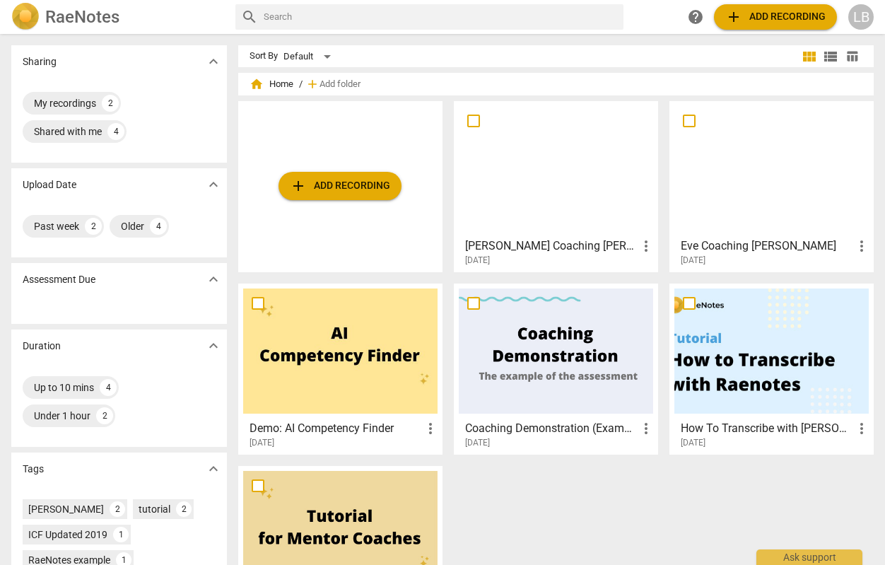
click at [765, 207] on div at bounding box center [771, 168] width 194 height 125
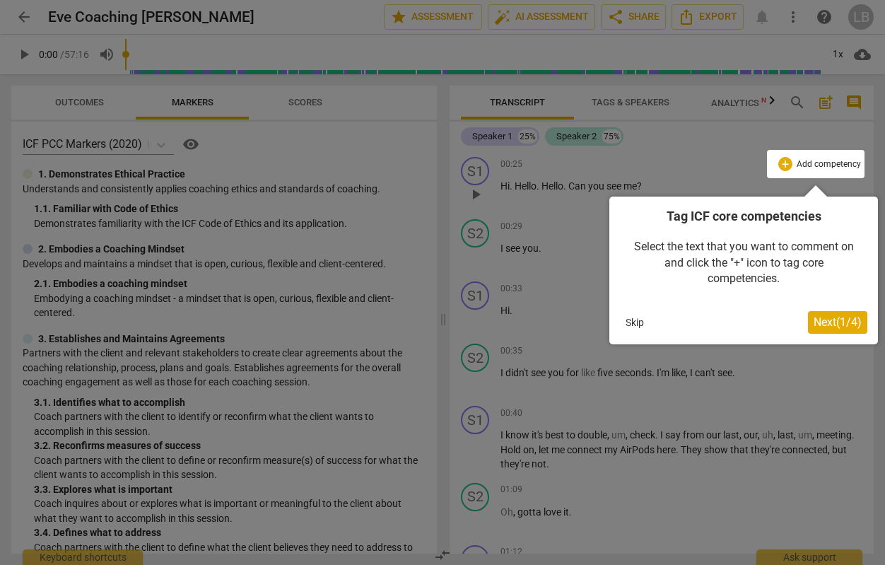
click at [833, 321] on span "Next ( 1 / 4 )" at bounding box center [837, 321] width 48 height 13
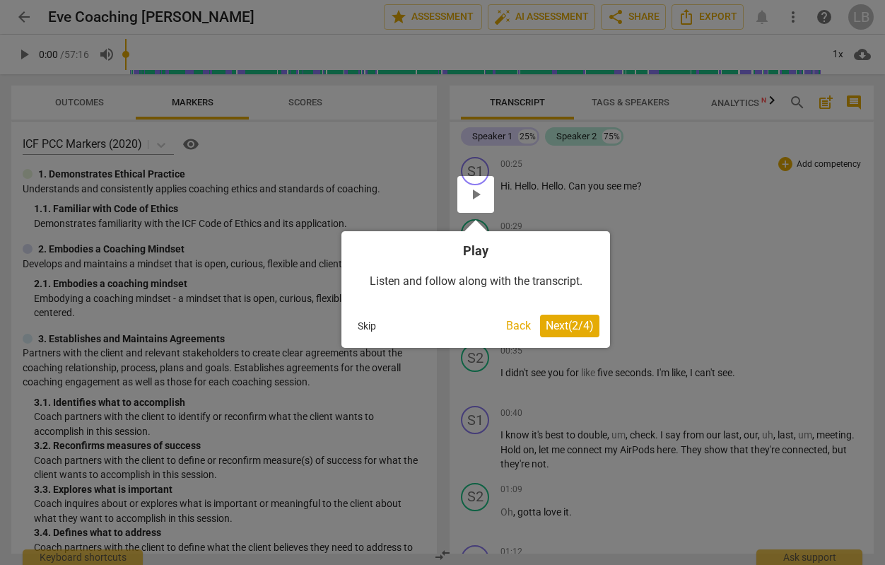
click at [359, 331] on button "Skip" at bounding box center [367, 325] width 30 height 21
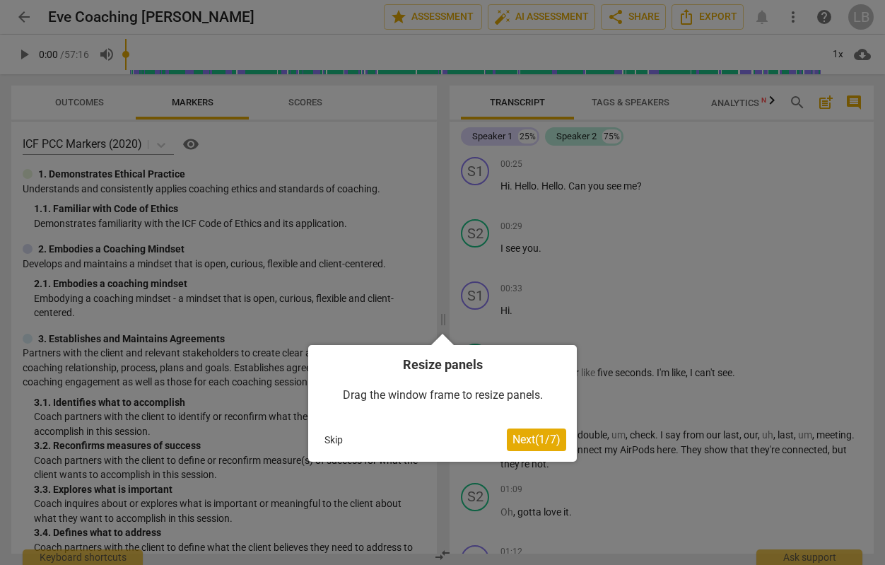
click at [333, 442] on button "Skip" at bounding box center [334, 439] width 30 height 21
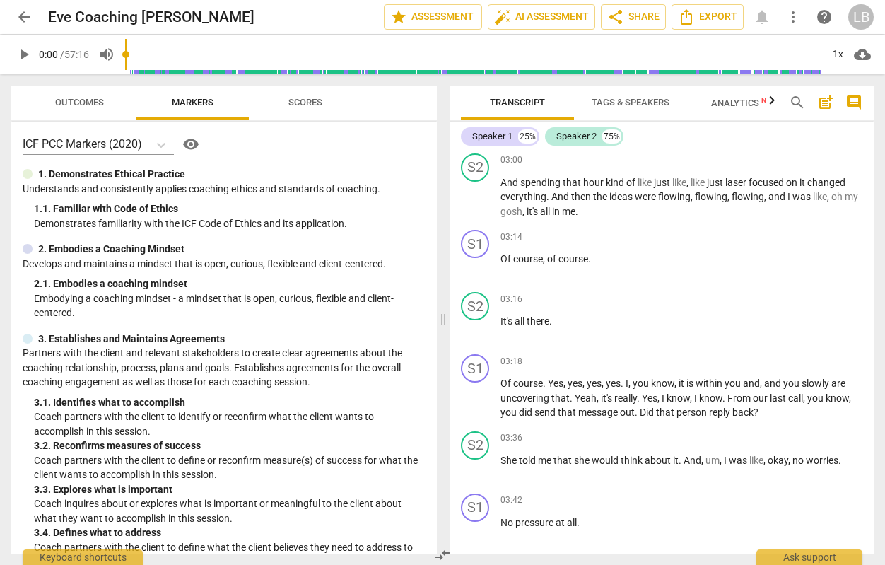
scroll to position [1039, 0]
click at [567, 25] on span "auto_fix_high AI Assessment" at bounding box center [541, 16] width 95 height 17
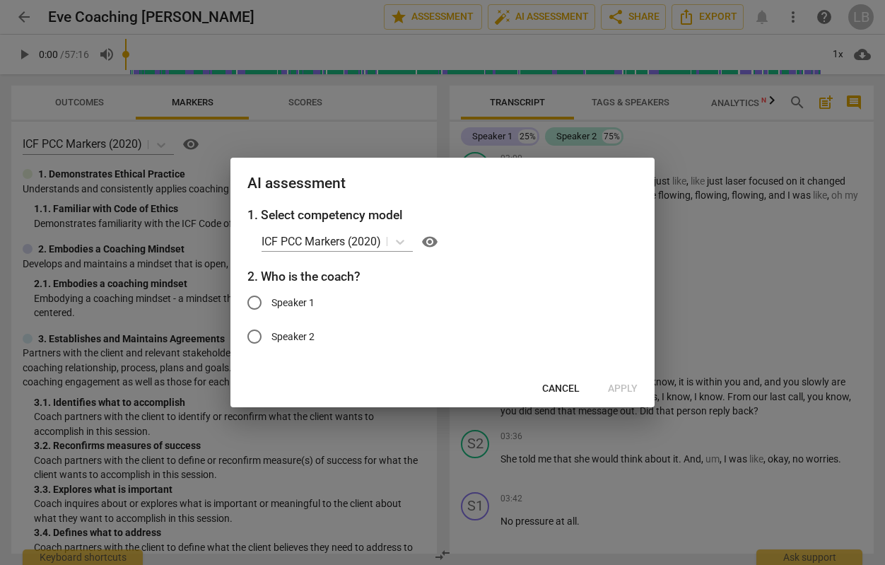
click at [256, 301] on input "Speaker 1" at bounding box center [254, 302] width 34 height 34
radio input "true"
click at [620, 386] on span "Apply" at bounding box center [623, 389] width 30 height 14
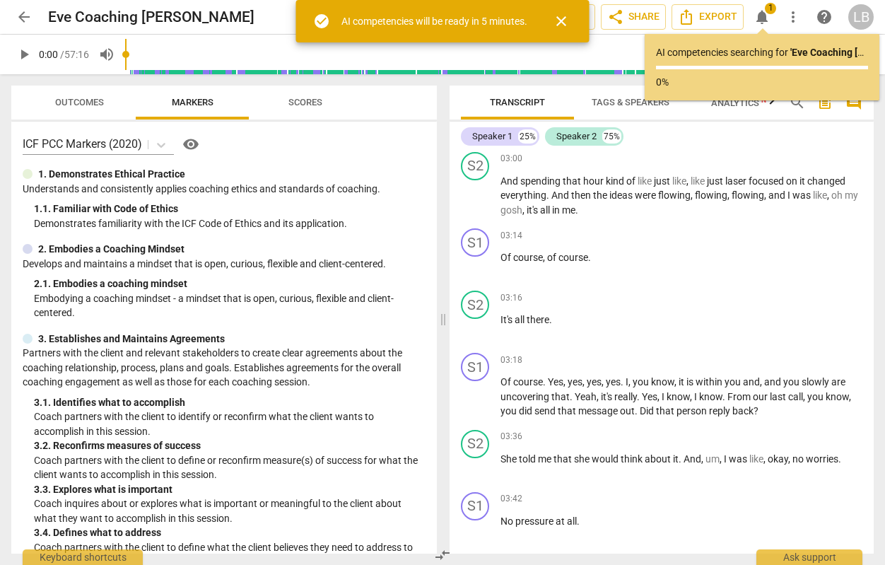
click at [22, 13] on span "arrow_back" at bounding box center [24, 16] width 17 height 17
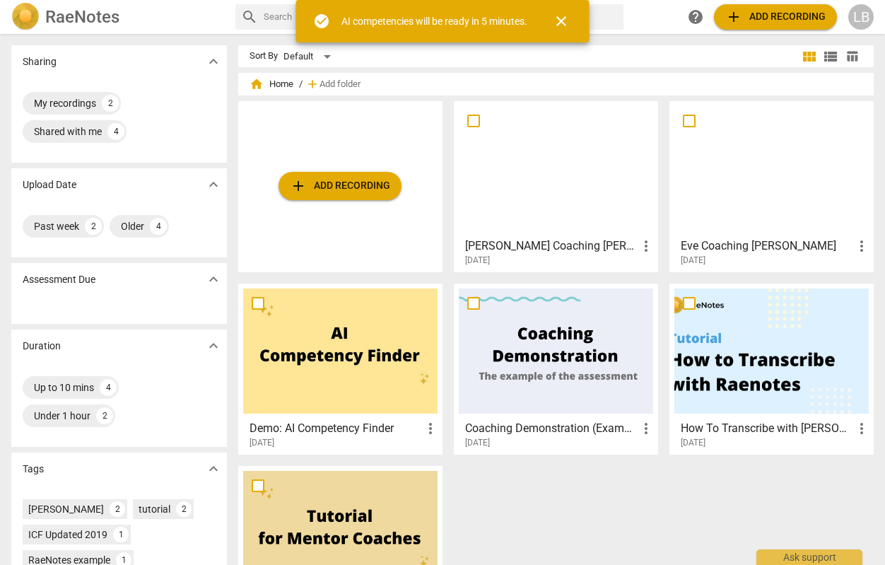
click at [585, 184] on div at bounding box center [556, 168] width 194 height 125
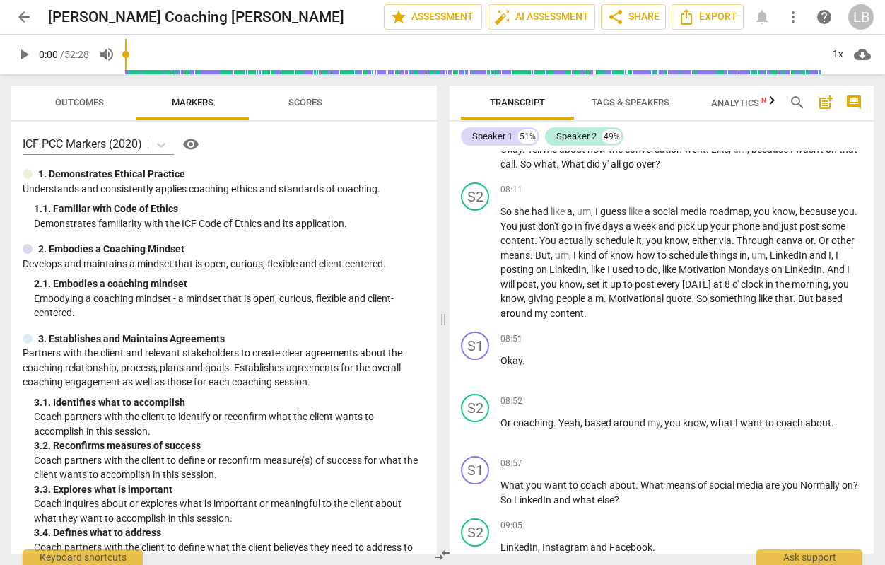
scroll to position [3324, 0]
click at [541, 16] on span "auto_fix_high AI Assessment" at bounding box center [541, 16] width 95 height 17
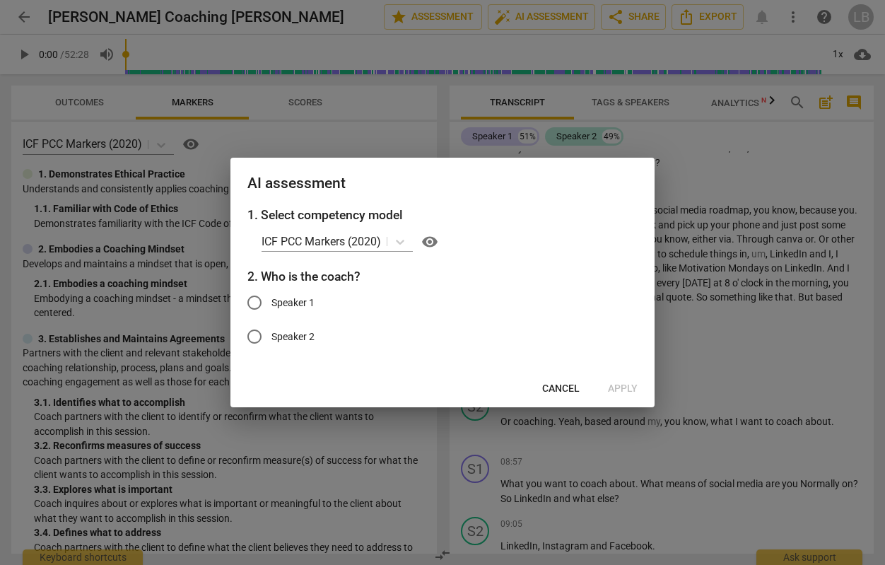
click at [273, 302] on span "Speaker 1" at bounding box center [292, 302] width 43 height 15
click at [271, 302] on input "Speaker 1" at bounding box center [254, 302] width 34 height 34
radio input "true"
click at [627, 386] on span "Apply" at bounding box center [623, 389] width 30 height 14
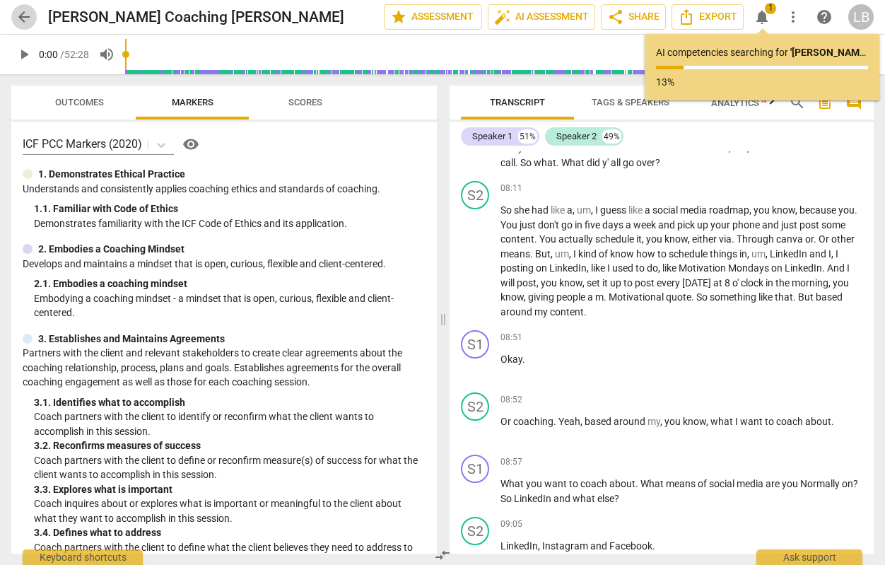
click at [17, 18] on span "arrow_back" at bounding box center [24, 16] width 17 height 17
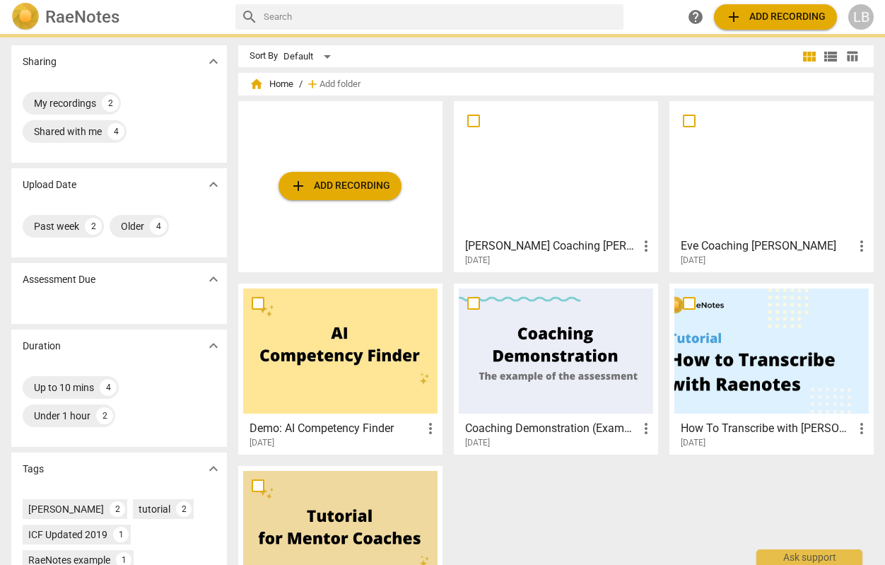
click at [750, 166] on div at bounding box center [771, 168] width 194 height 125
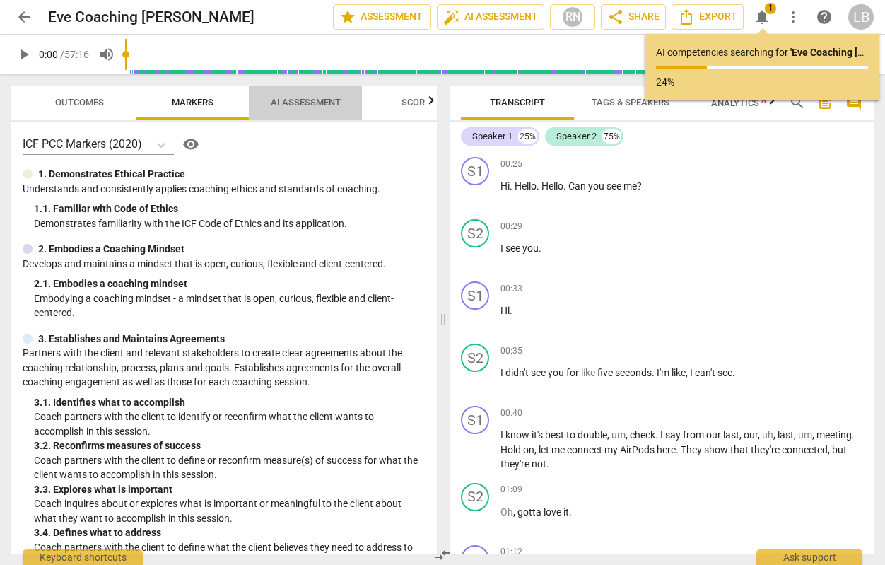
click at [299, 103] on span "AI Assessment" at bounding box center [306, 102] width 70 height 11
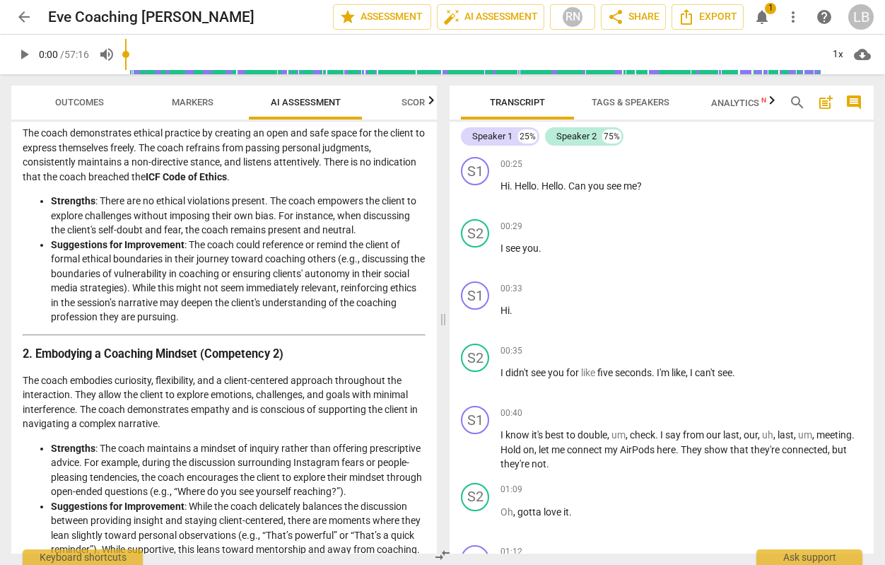
scroll to position [181, 0]
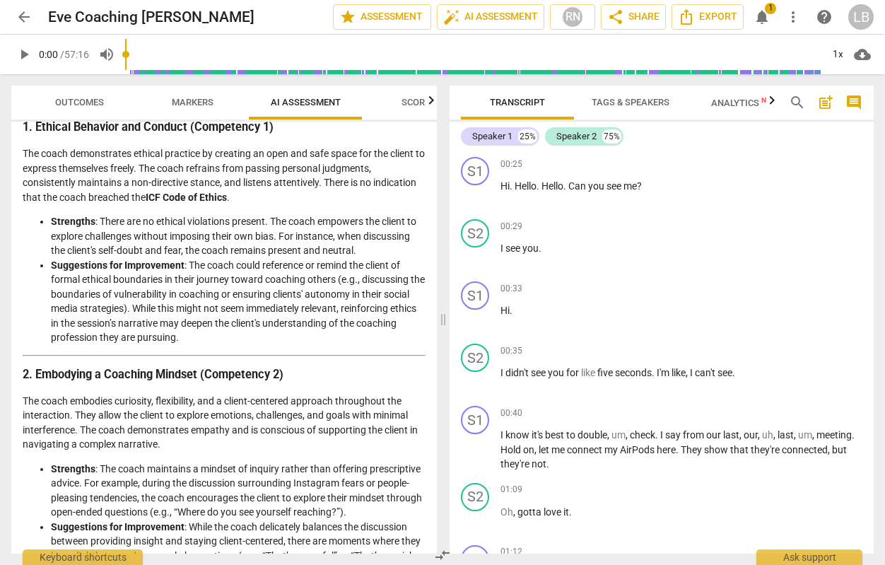
click at [190, 102] on span "Markers" at bounding box center [193, 102] width 42 height 11
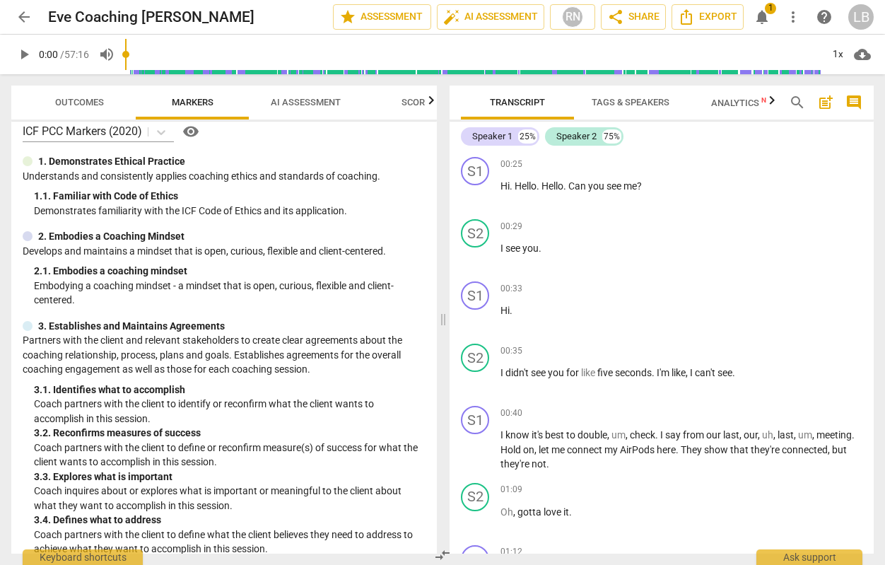
scroll to position [0, 0]
